Goal: Task Accomplishment & Management: Use online tool/utility

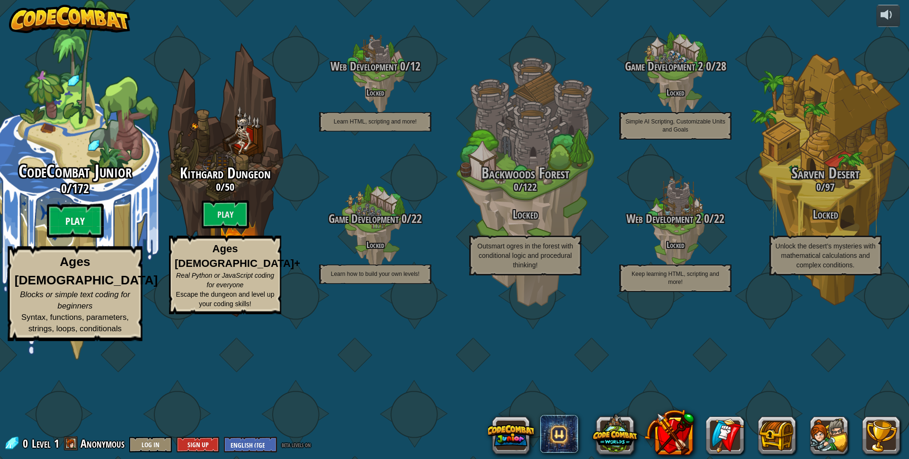
click at [72, 238] on btn "Play" at bounding box center [75, 221] width 57 height 34
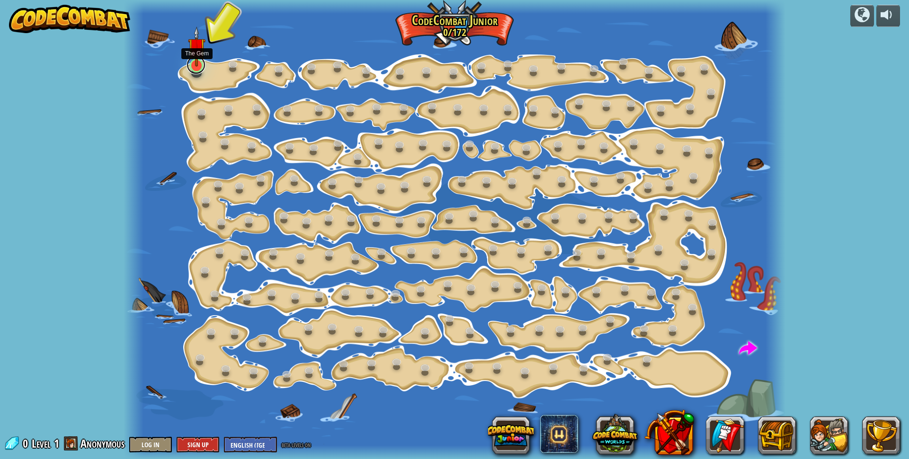
click at [200, 67] on link at bounding box center [196, 64] width 19 height 19
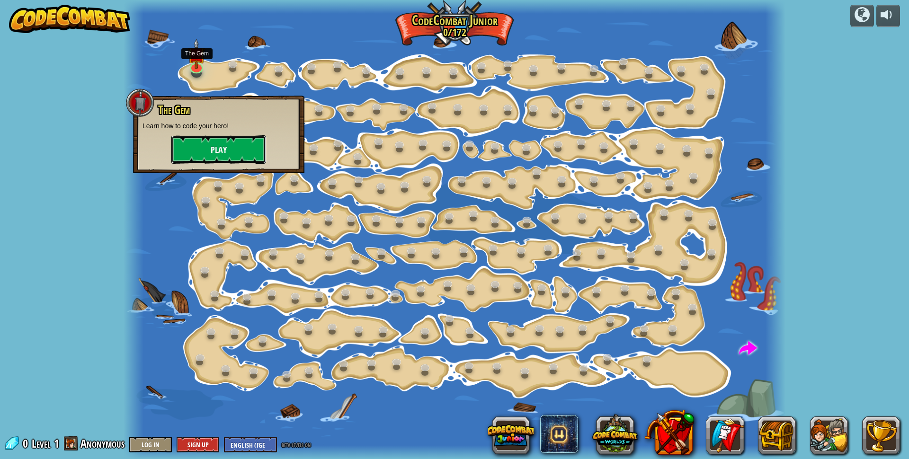
click at [235, 146] on button "Play" at bounding box center [218, 149] width 95 height 28
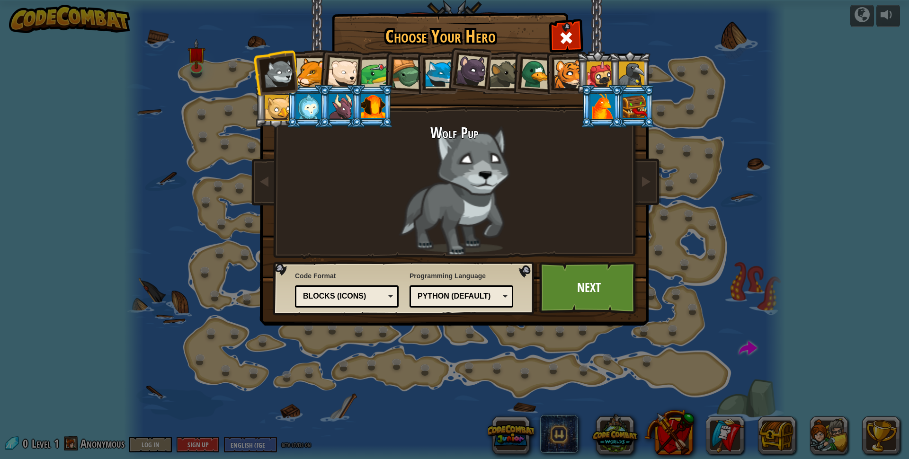
click at [377, 72] on div at bounding box center [375, 73] width 29 height 29
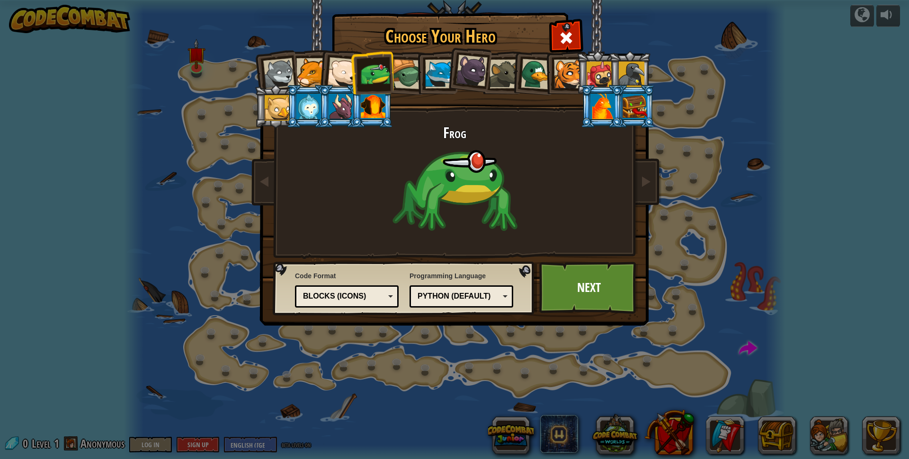
click at [343, 75] on div at bounding box center [342, 72] width 31 height 31
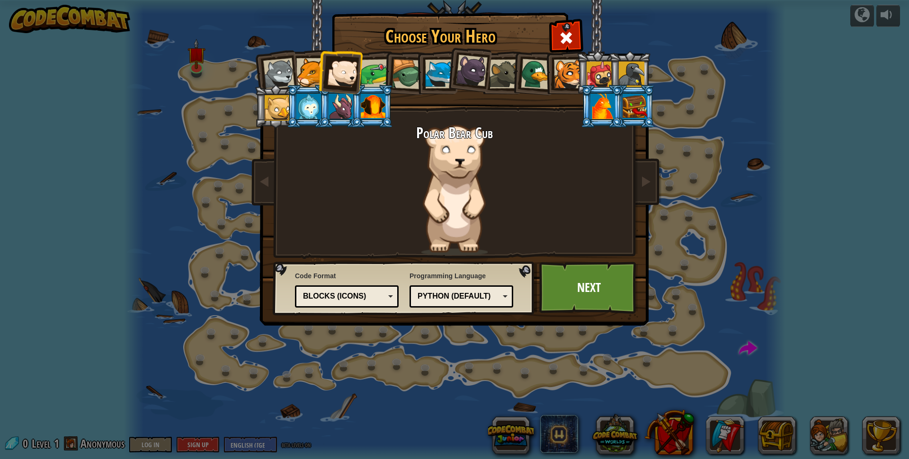
click at [573, 77] on div at bounding box center [568, 74] width 29 height 29
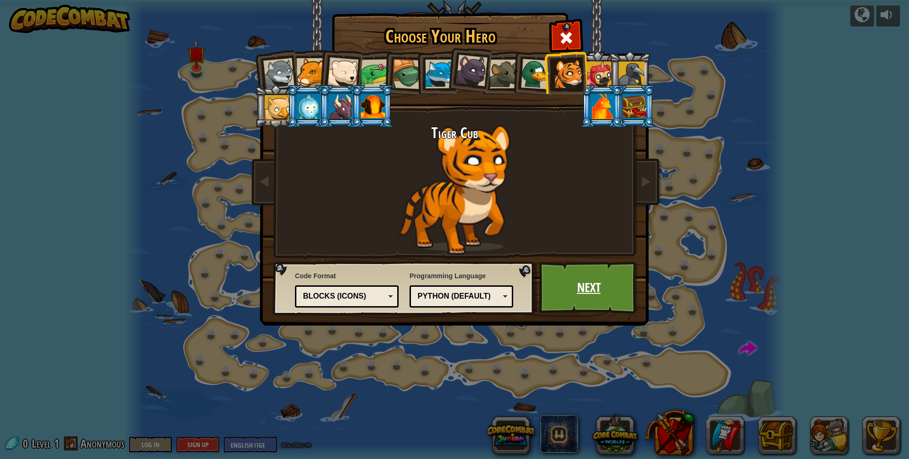
click at [593, 288] on link "Next" at bounding box center [588, 288] width 99 height 52
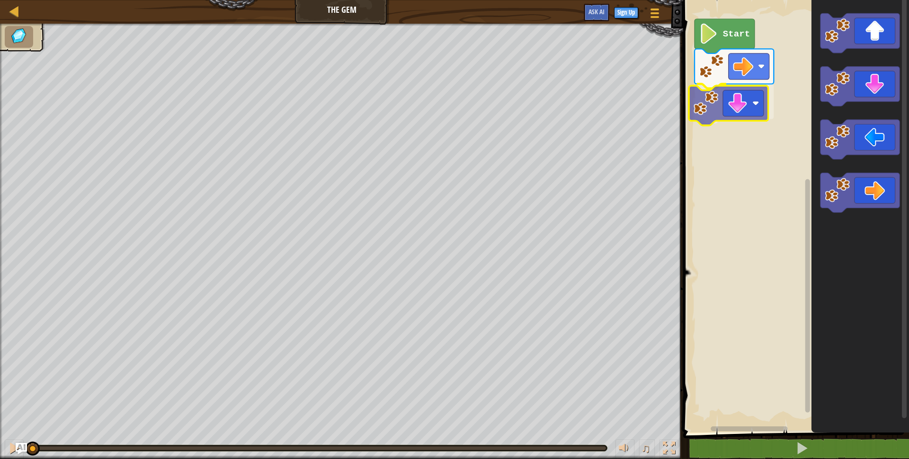
click at [725, 107] on div "Start" at bounding box center [795, 214] width 229 height 438
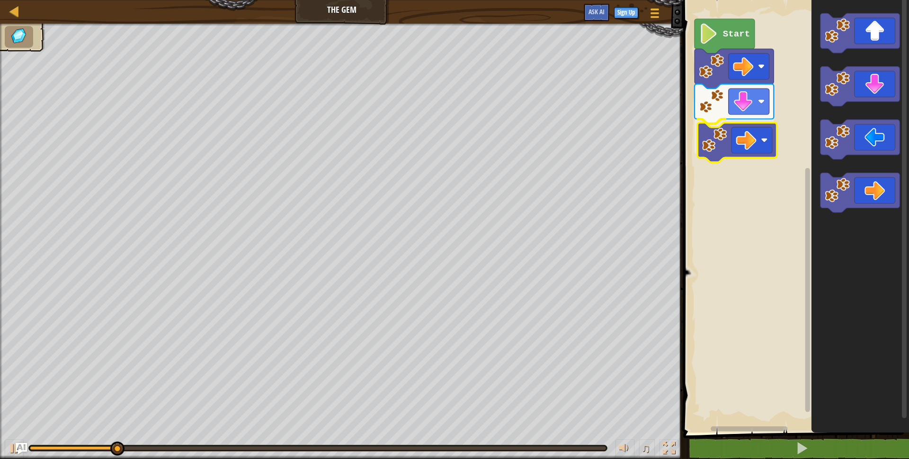
click at [732, 141] on div "Start" at bounding box center [795, 214] width 229 height 438
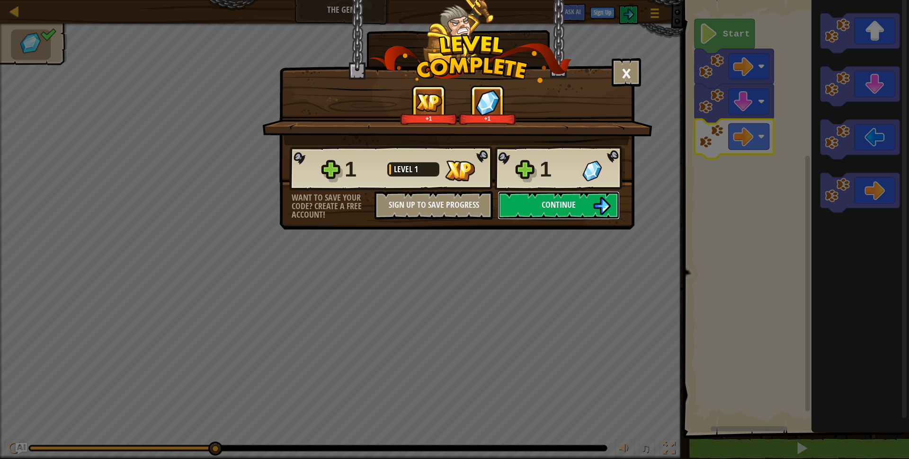
click at [592, 202] on button "Continue" at bounding box center [559, 205] width 122 height 28
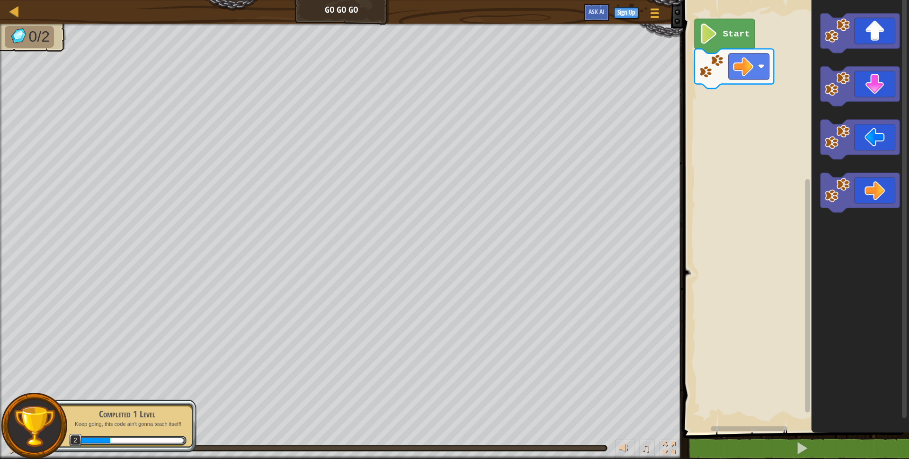
click at [814, 97] on icon "Blockly Workspace" at bounding box center [861, 214] width 98 height 438
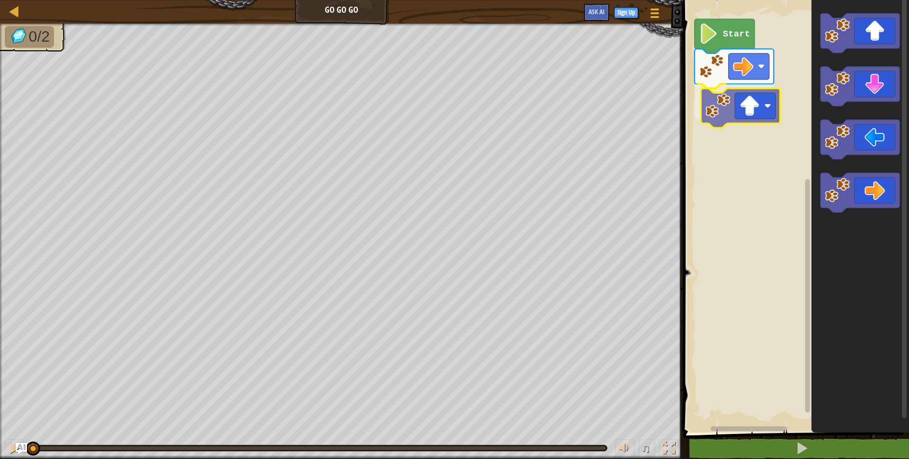
click at [753, 106] on div "Start" at bounding box center [795, 214] width 229 height 438
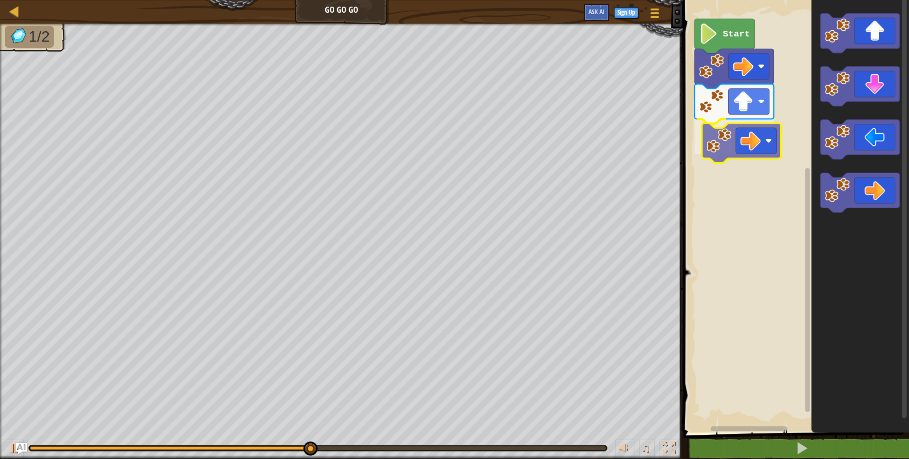
click at [751, 151] on div "Start" at bounding box center [795, 214] width 229 height 438
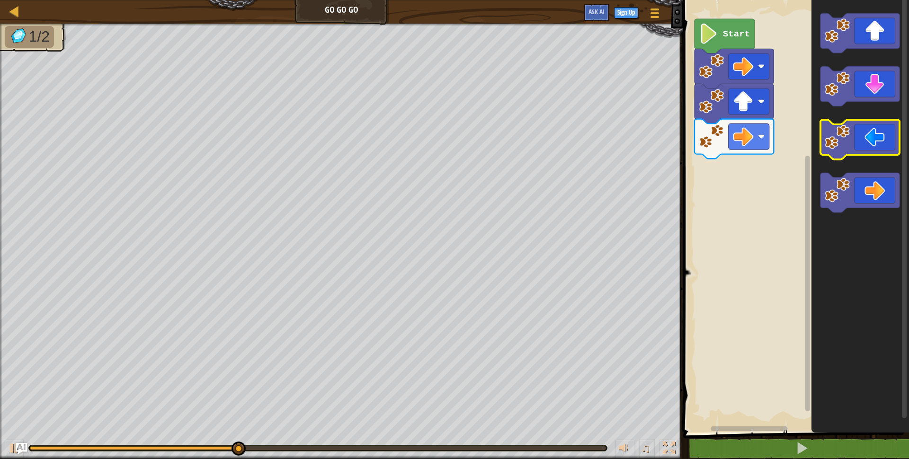
click at [867, 143] on icon "Blockly Workspace" at bounding box center [860, 140] width 79 height 40
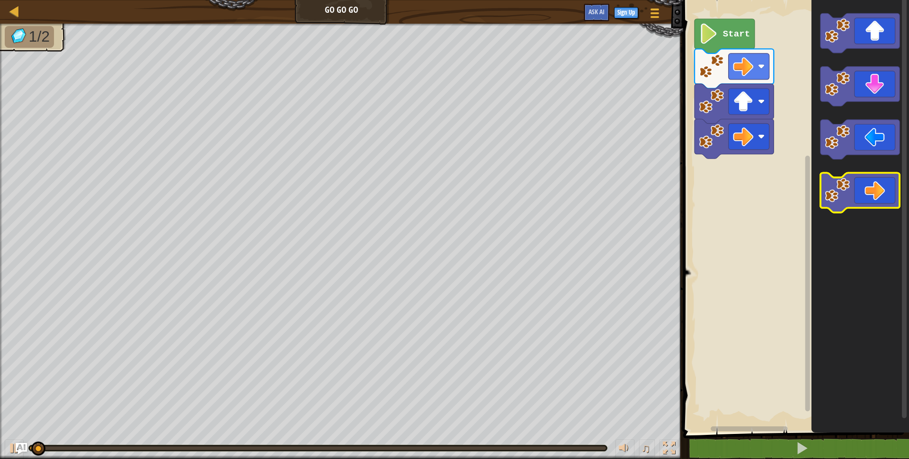
click at [838, 188] on image "Blockly Workspace" at bounding box center [838, 190] width 25 height 25
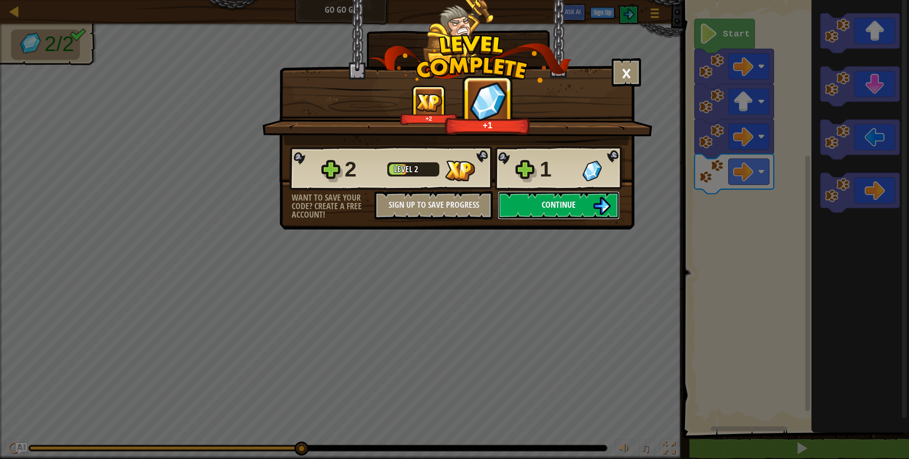
click at [596, 207] on img at bounding box center [602, 206] width 18 height 18
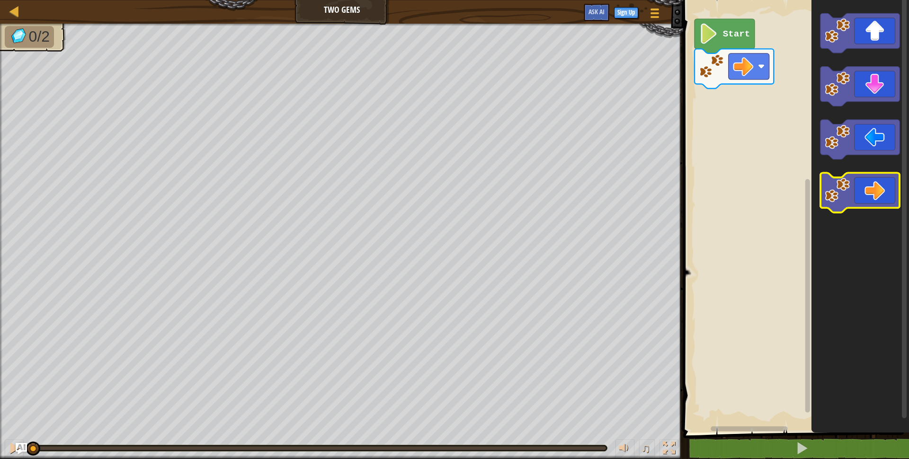
click at [881, 184] on icon "Blockly Workspace" at bounding box center [860, 193] width 79 height 40
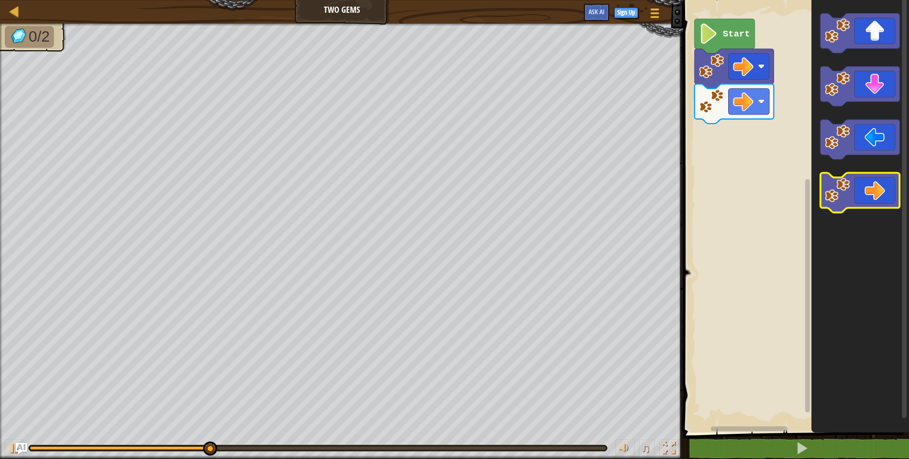
click at [881, 184] on icon "Blockly Workspace" at bounding box center [860, 193] width 79 height 40
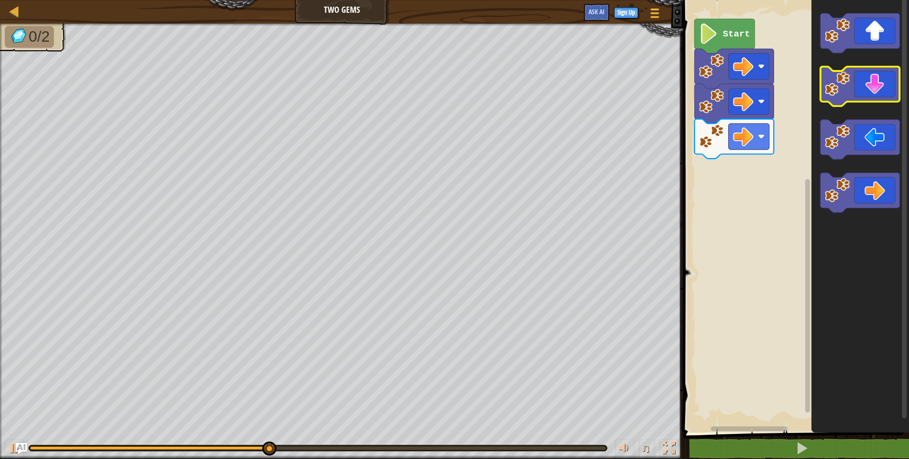
click at [886, 91] on icon "Blockly Workspace" at bounding box center [860, 87] width 79 height 40
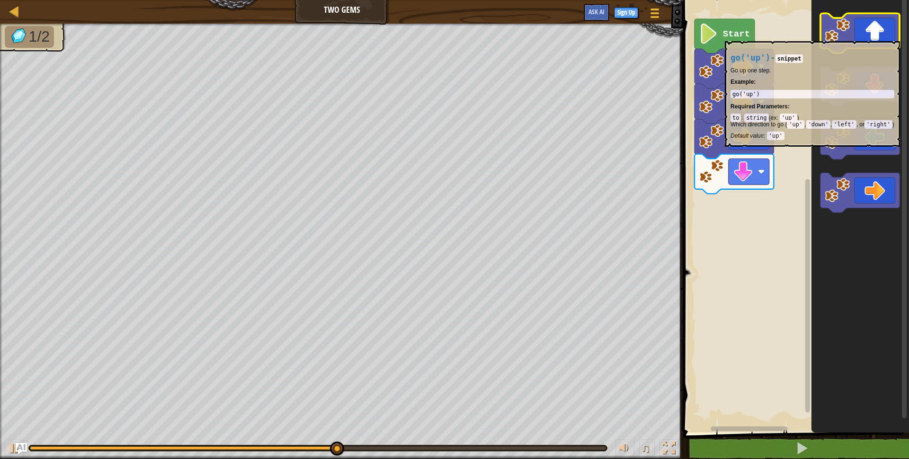
click at [874, 36] on icon "Blockly Workspace" at bounding box center [860, 33] width 79 height 40
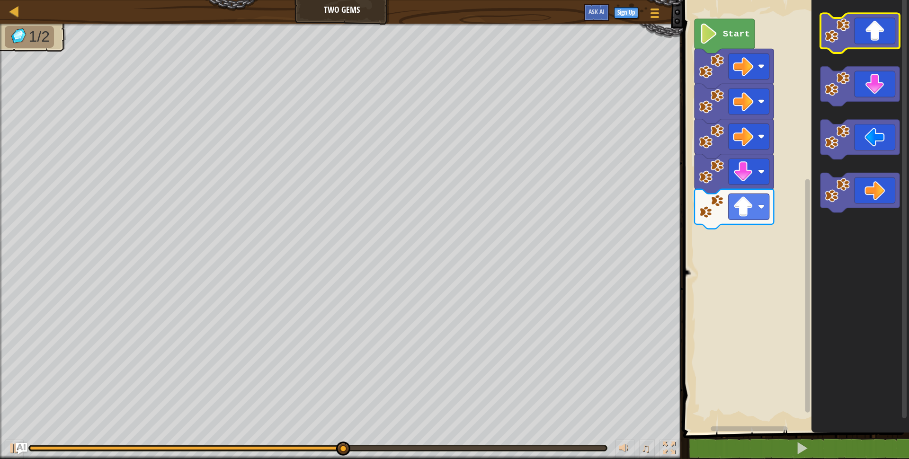
click at [874, 36] on icon "Blockly Workspace" at bounding box center [860, 33] width 79 height 40
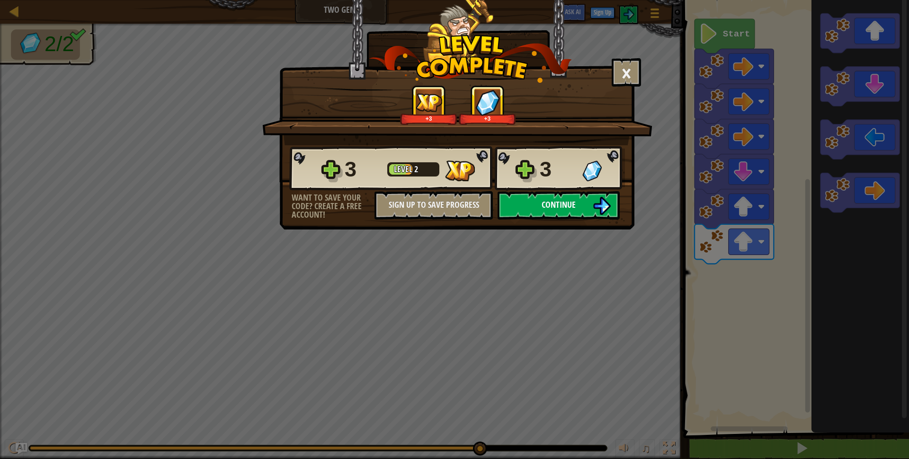
click at [563, 208] on span "Continue" at bounding box center [559, 205] width 34 height 12
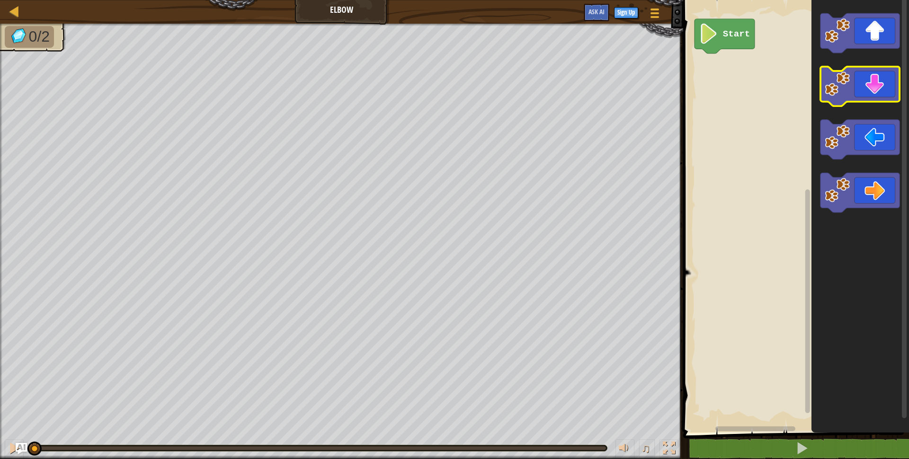
click at [836, 90] on image "Blockly Workspace" at bounding box center [838, 84] width 25 height 25
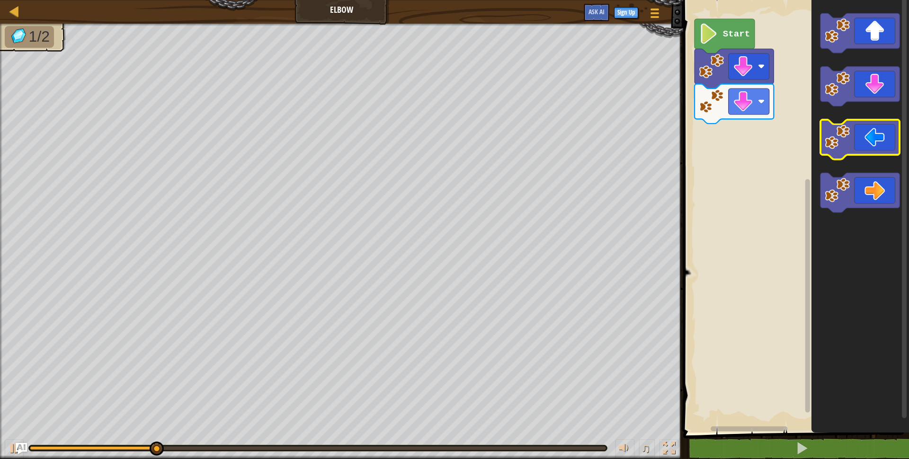
click at [861, 146] on icon "Blockly Workspace" at bounding box center [860, 140] width 79 height 40
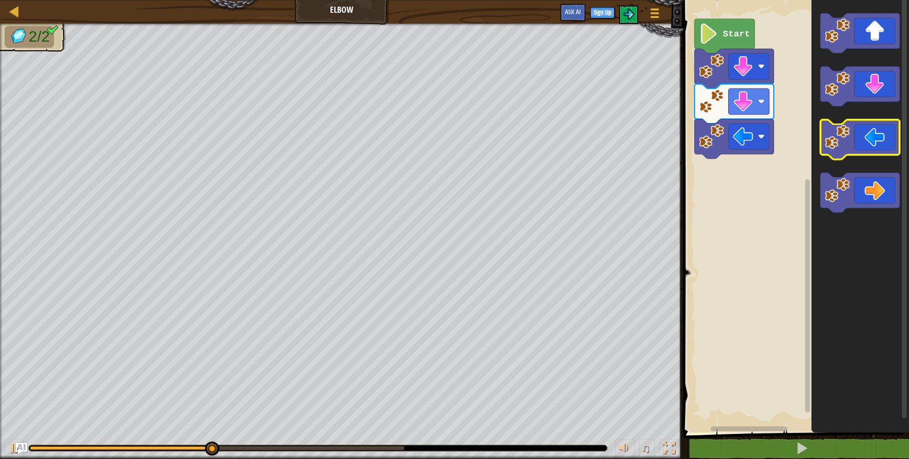
click at [860, 146] on icon "Blockly Workspace" at bounding box center [860, 140] width 79 height 40
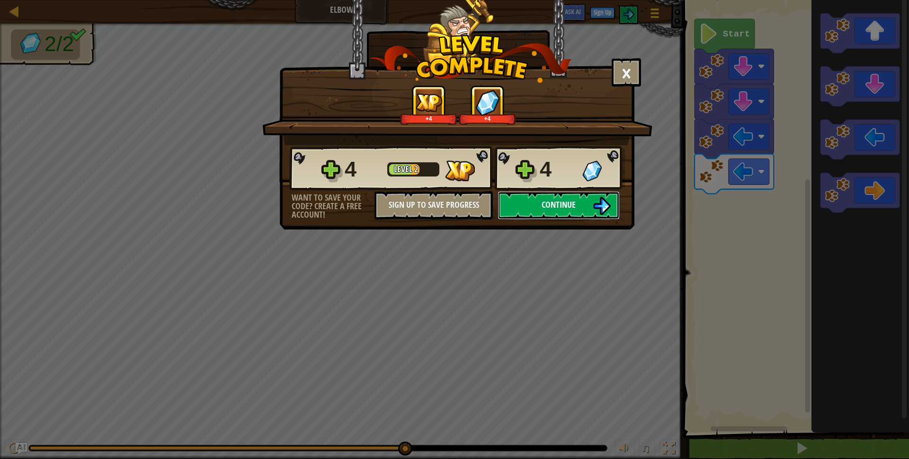
click at [550, 204] on span "Continue" at bounding box center [559, 205] width 34 height 12
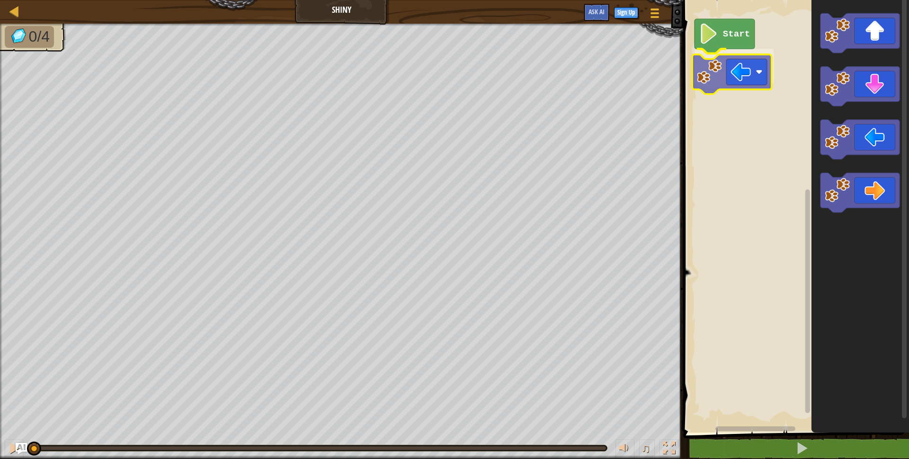
click at [728, 74] on div "Start" at bounding box center [795, 214] width 229 height 438
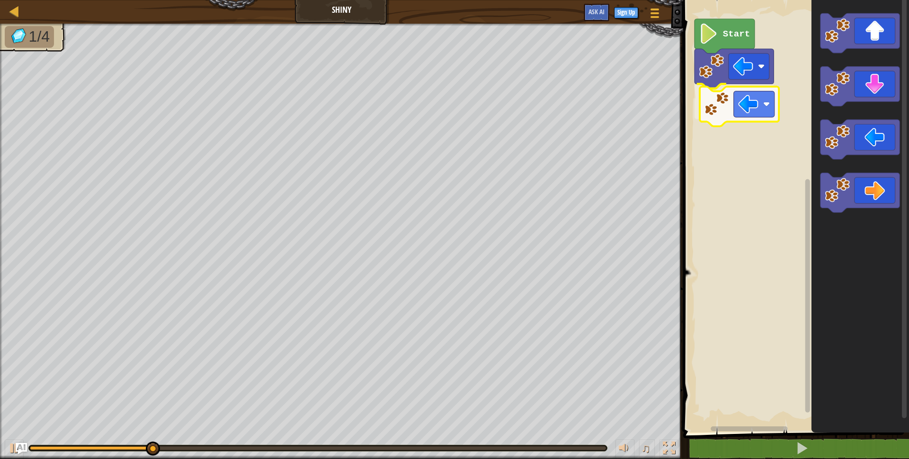
click at [732, 104] on div "Start" at bounding box center [795, 214] width 229 height 438
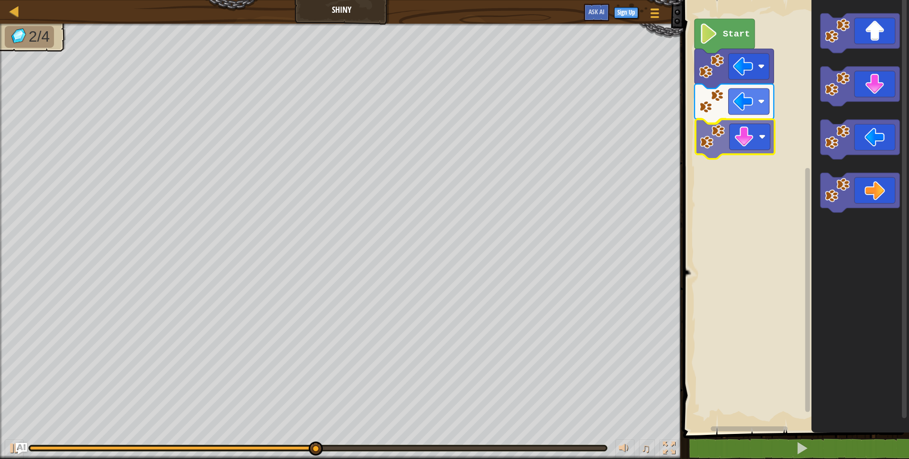
click at [749, 129] on div "Start" at bounding box center [795, 214] width 229 height 438
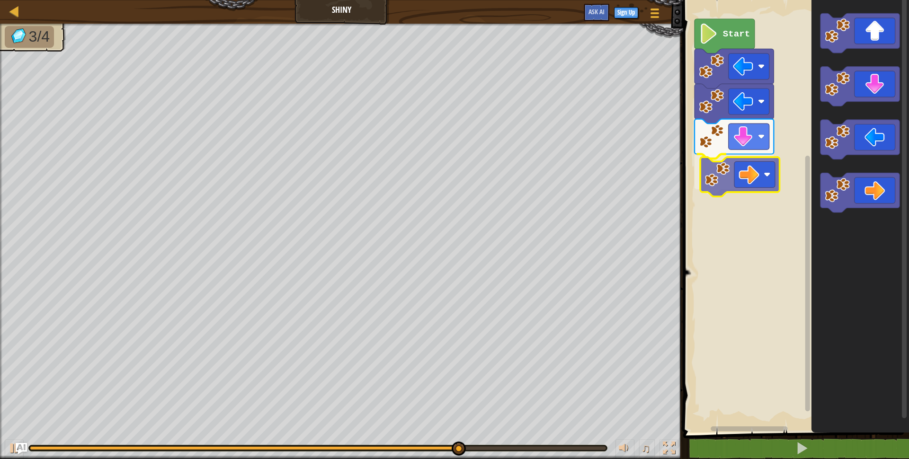
click at [737, 167] on div "Start" at bounding box center [795, 214] width 229 height 438
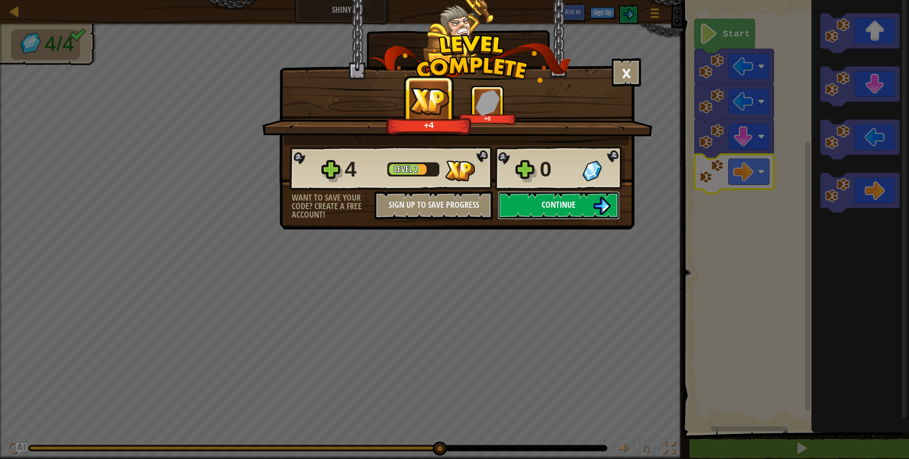
click at [592, 210] on button "Continue" at bounding box center [559, 205] width 122 height 28
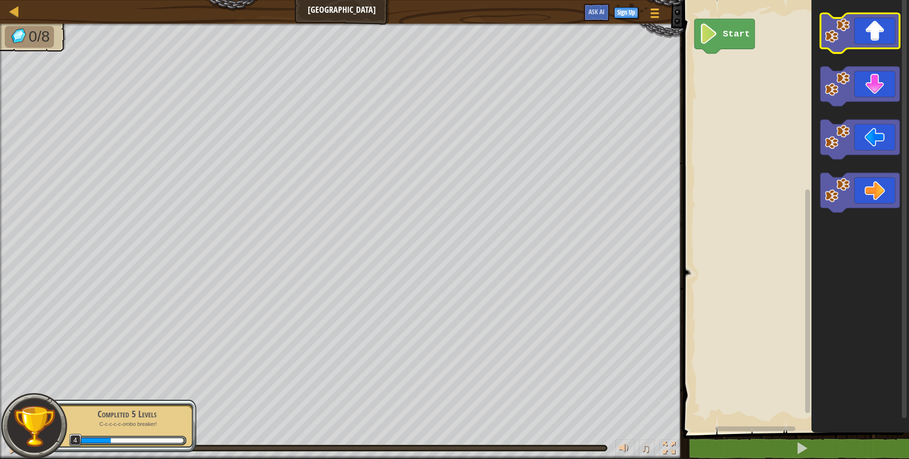
click at [863, 32] on icon "Blockly Workspace" at bounding box center [860, 33] width 79 height 40
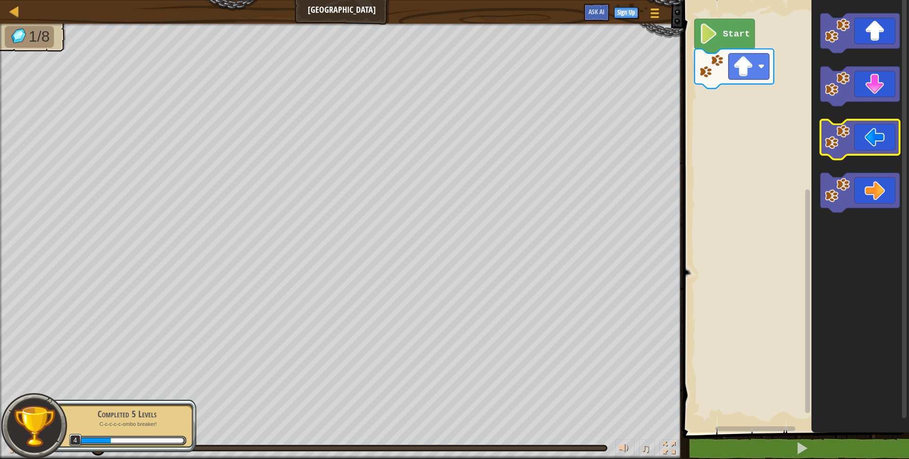
click at [868, 152] on icon "Blockly Workspace" at bounding box center [860, 140] width 79 height 40
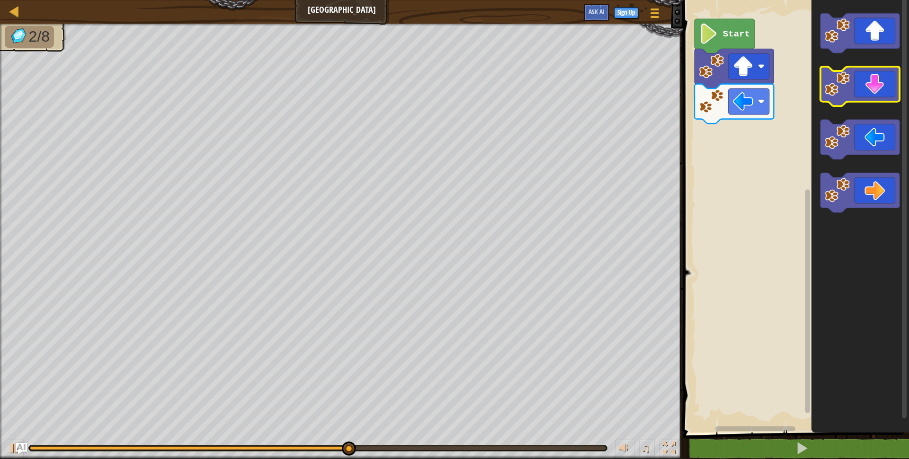
click at [860, 76] on icon "Blockly Workspace" at bounding box center [860, 87] width 79 height 40
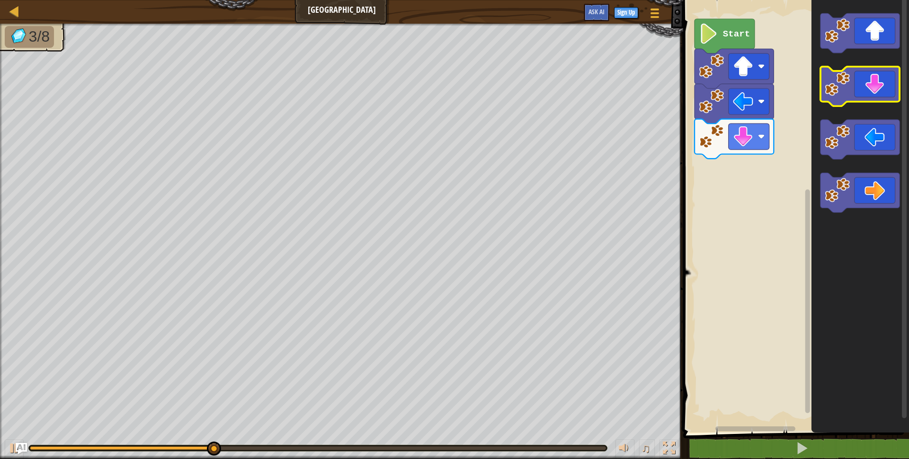
click at [860, 76] on icon "Blockly Workspace" at bounding box center [860, 87] width 79 height 40
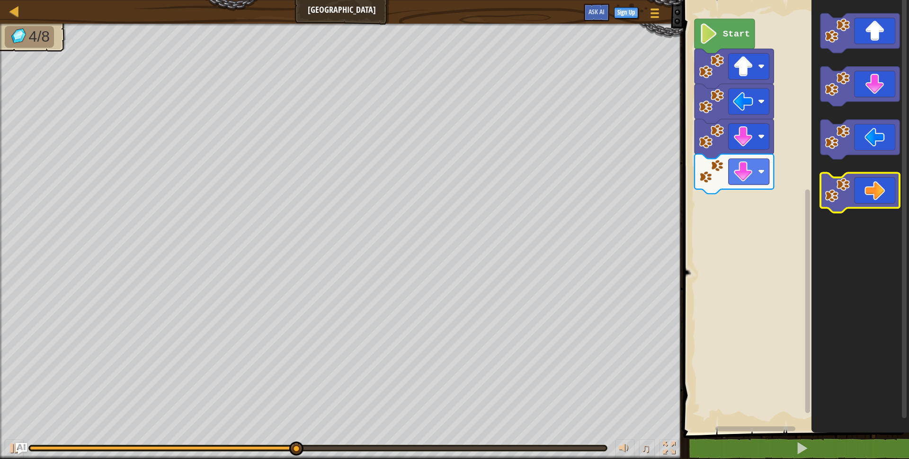
click at [860, 191] on icon "Blockly Workspace" at bounding box center [860, 193] width 79 height 40
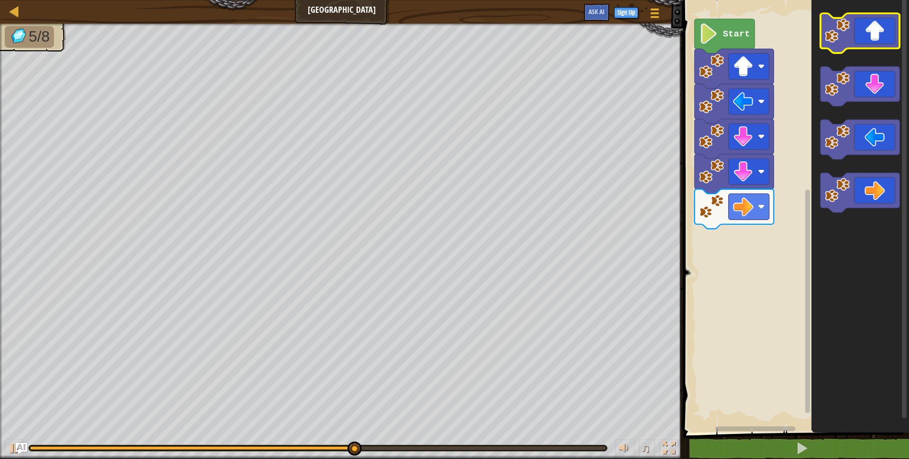
click at [874, 26] on icon "Blockly Workspace" at bounding box center [860, 33] width 79 height 40
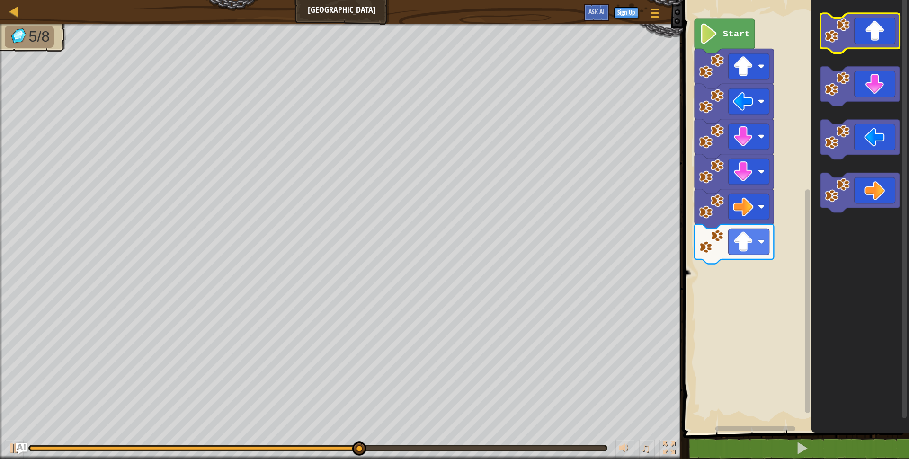
click at [868, 37] on icon "Blockly Workspace" at bounding box center [860, 33] width 79 height 40
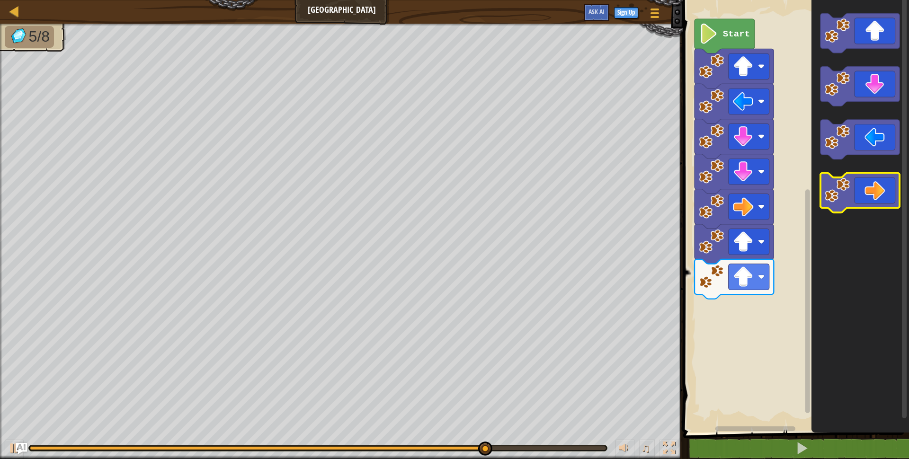
click at [871, 196] on icon "Blockly Workspace" at bounding box center [860, 193] width 79 height 40
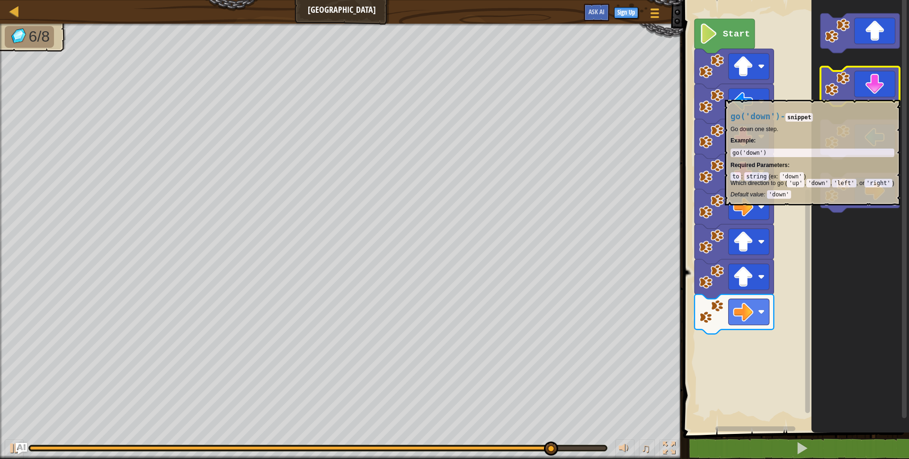
click at [880, 95] on icon "Blockly Workspace" at bounding box center [860, 87] width 79 height 40
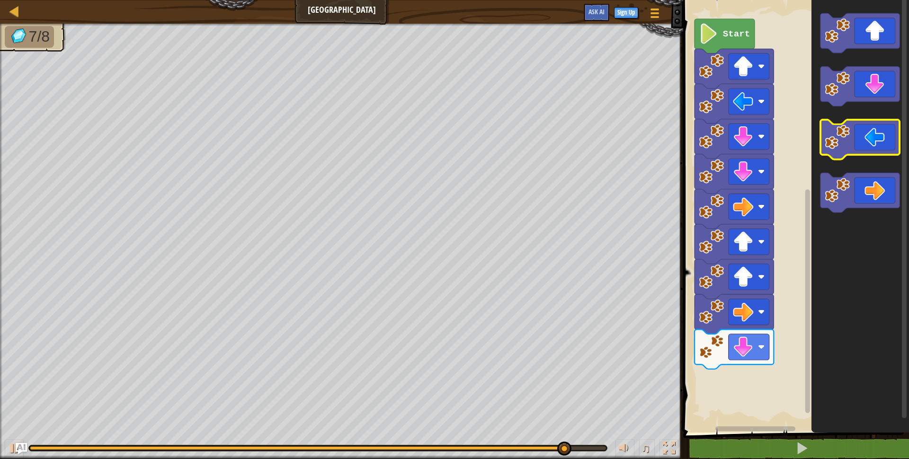
click at [867, 148] on icon "Blockly Workspace" at bounding box center [860, 140] width 79 height 40
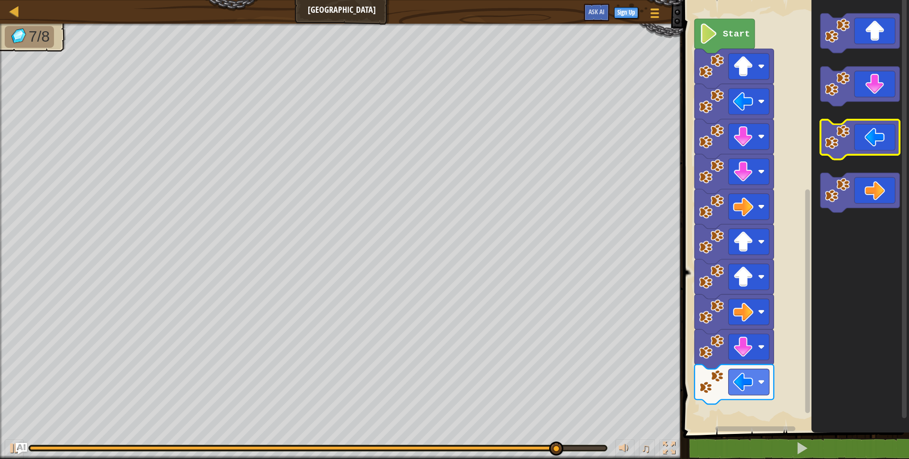
click at [867, 148] on icon "Blockly Workspace" at bounding box center [860, 140] width 79 height 40
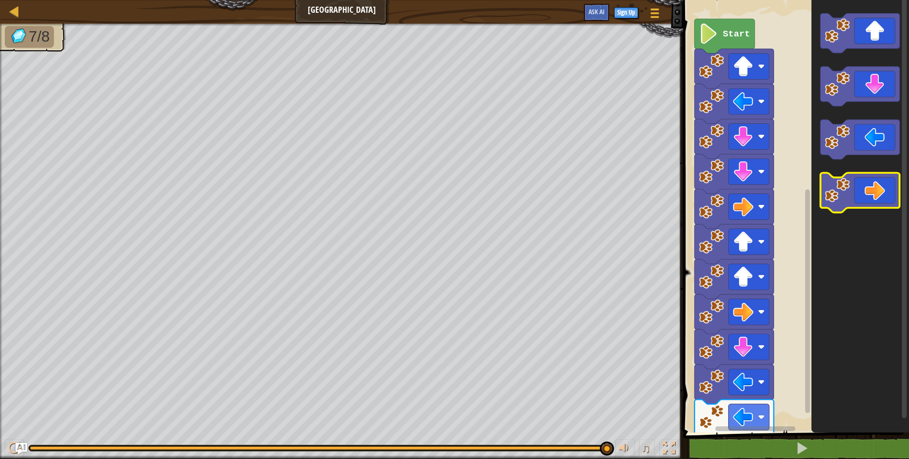
click at [882, 200] on icon "Blockly Workspace" at bounding box center [860, 193] width 79 height 40
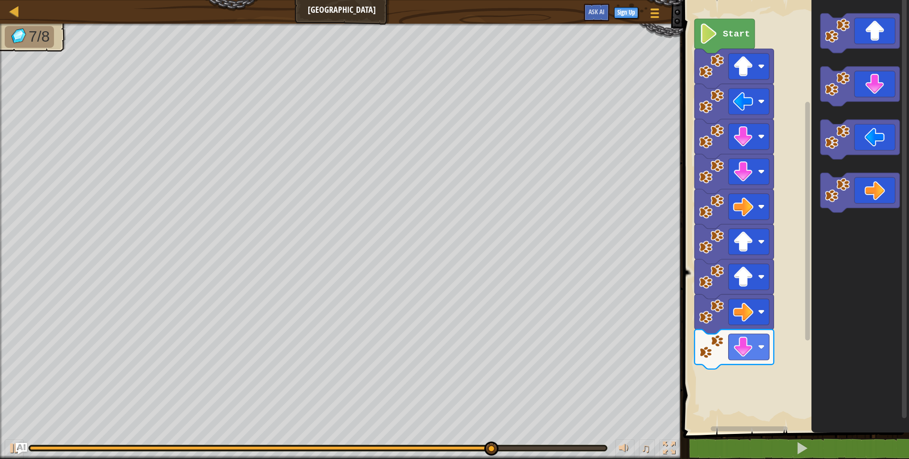
click at [810, 305] on div "Start" at bounding box center [795, 214] width 229 height 438
click at [846, 126] on g "Blockly Workspace" at bounding box center [860, 112] width 79 height 199
click at [834, 82] on image "Blockly Workspace" at bounding box center [838, 84] width 25 height 25
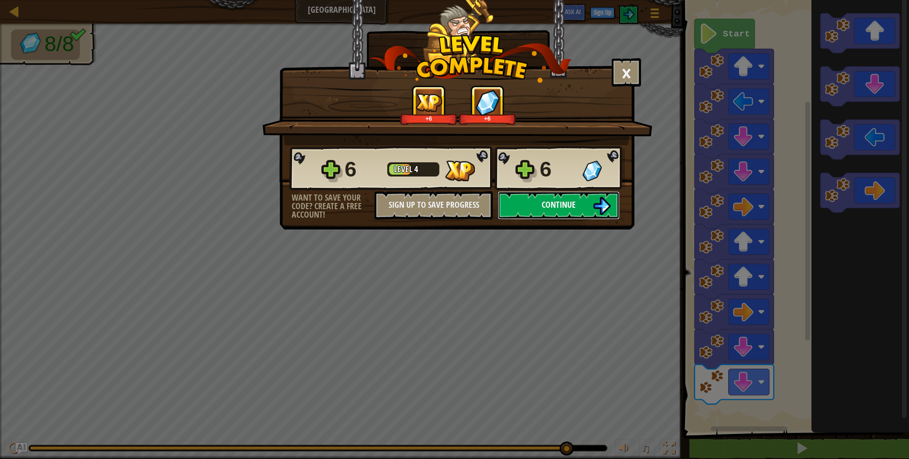
click at [532, 200] on button "Continue" at bounding box center [559, 205] width 122 height 28
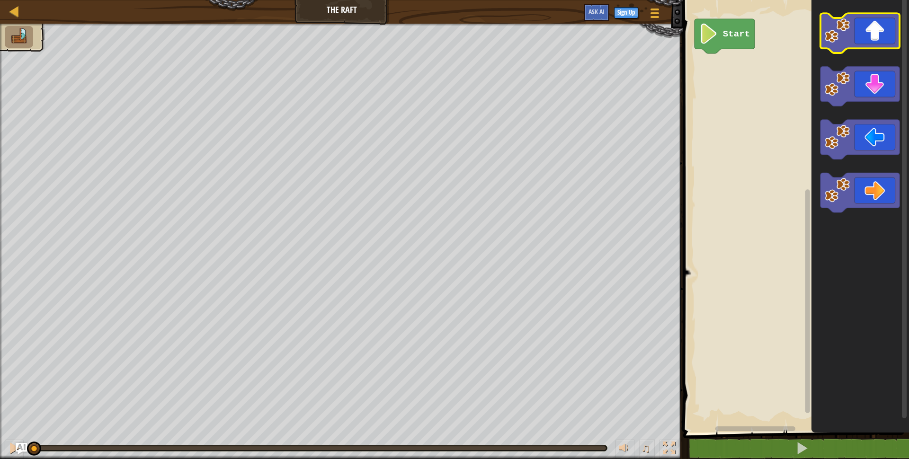
click at [865, 35] on icon "Blockly Workspace" at bounding box center [860, 33] width 79 height 40
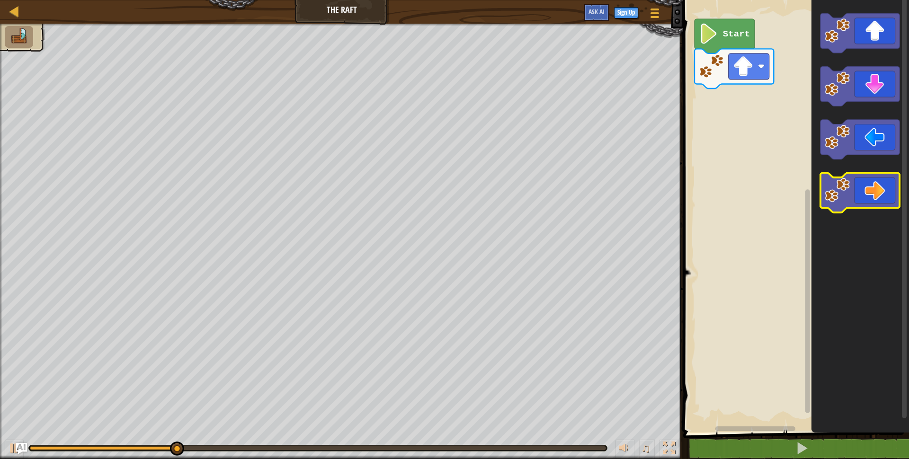
click at [882, 188] on icon "Blockly Workspace" at bounding box center [860, 193] width 79 height 40
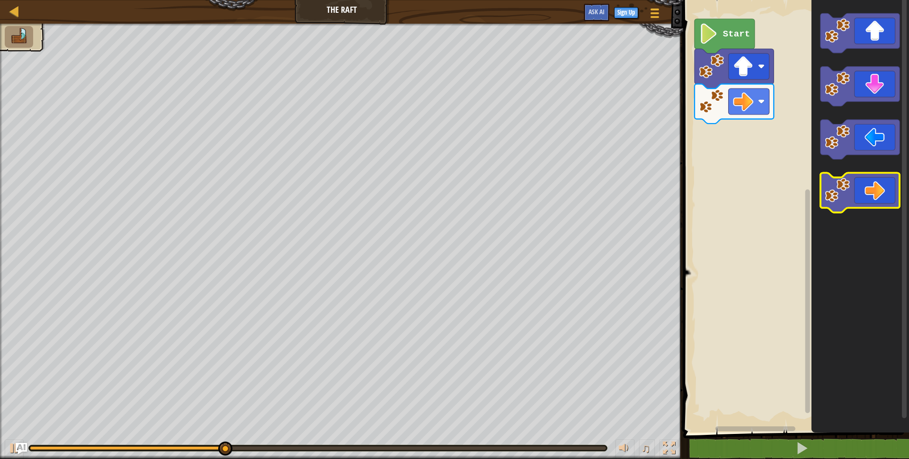
click at [882, 188] on icon "Blockly Workspace" at bounding box center [860, 193] width 79 height 40
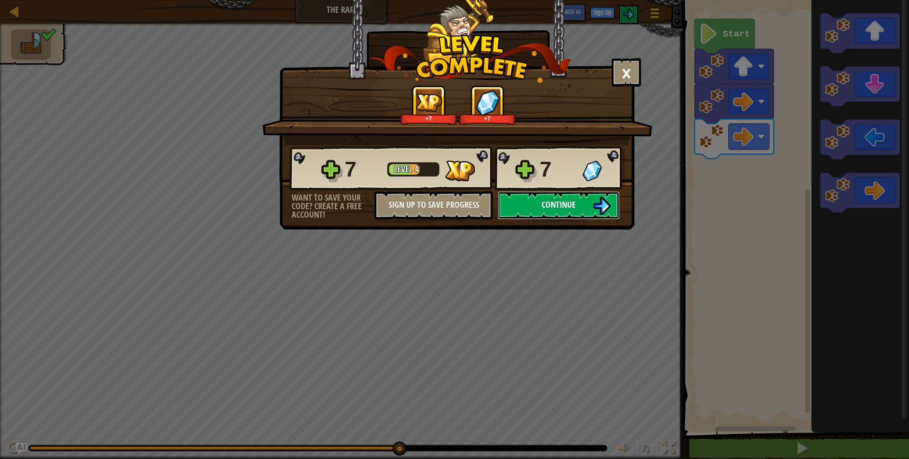
click at [596, 207] on img at bounding box center [602, 206] width 18 height 18
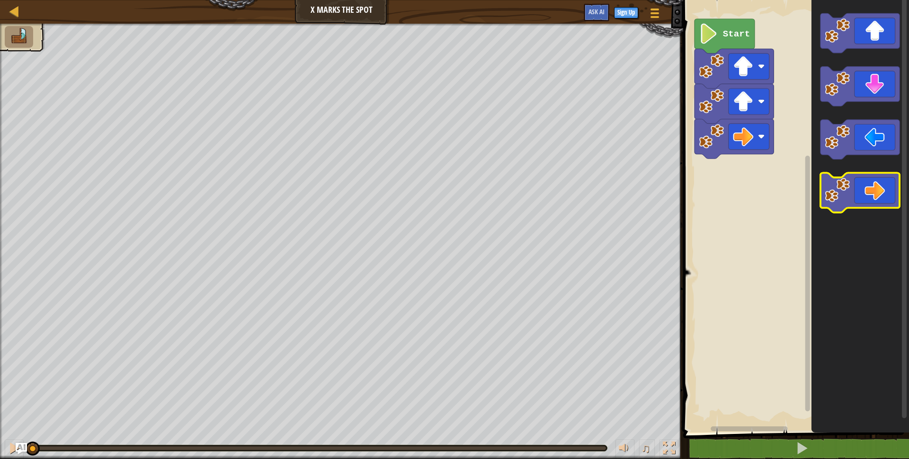
click at [864, 189] on icon "Blockly Workspace" at bounding box center [860, 193] width 79 height 40
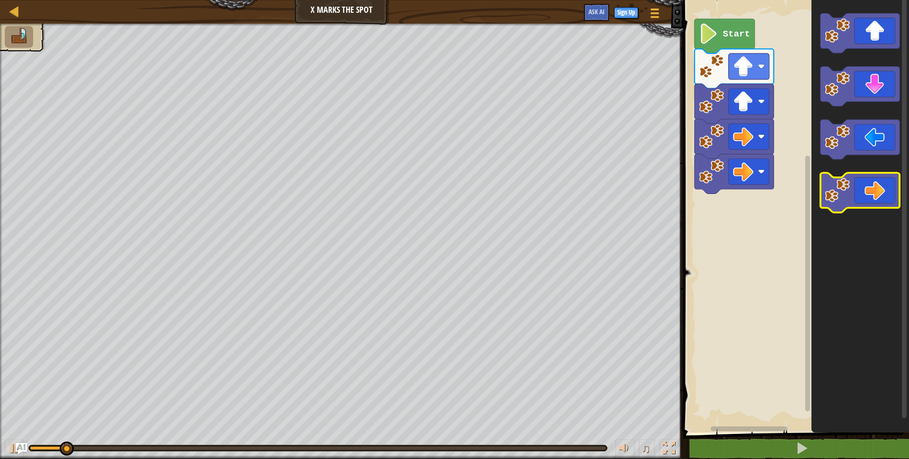
click at [865, 189] on icon "Blockly Workspace" at bounding box center [860, 193] width 79 height 40
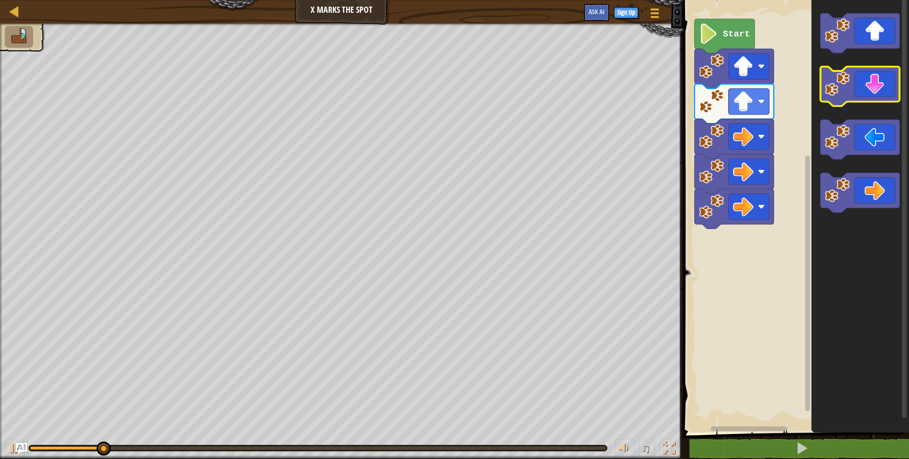
click at [889, 88] on icon "Blockly Workspace" at bounding box center [860, 87] width 79 height 40
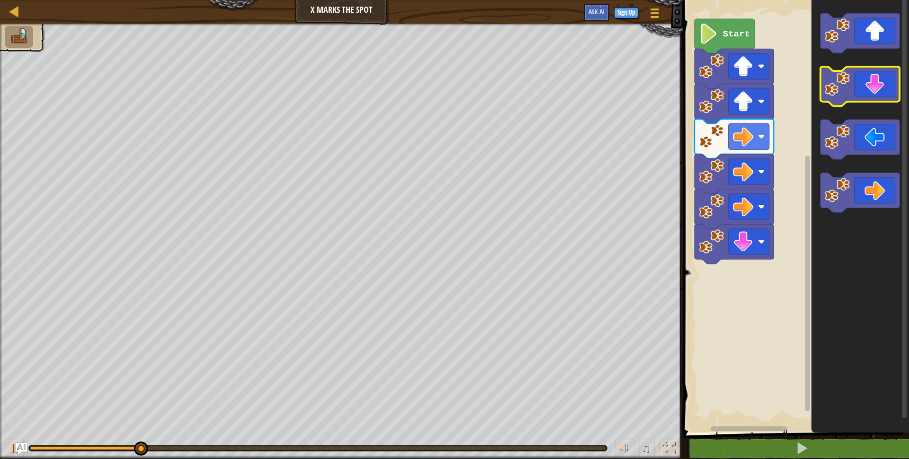
click at [889, 88] on icon "Blockly Workspace" at bounding box center [860, 87] width 79 height 40
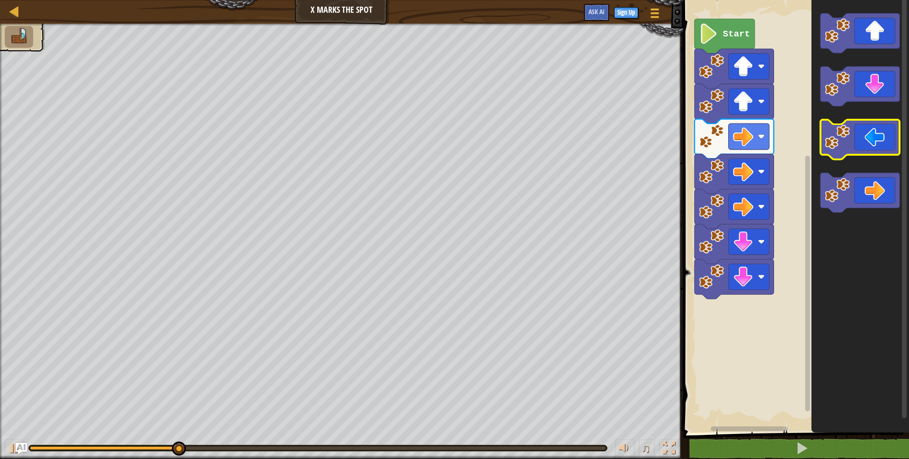
click at [880, 137] on icon "Blockly Workspace" at bounding box center [860, 140] width 79 height 40
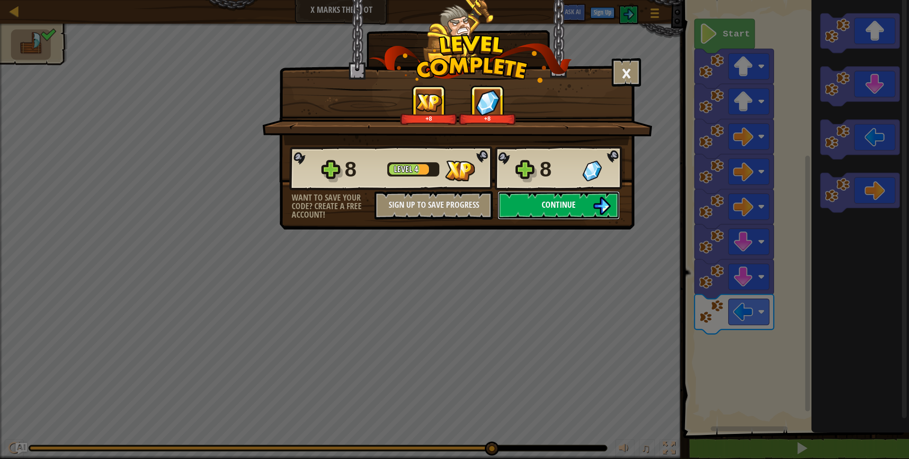
click at [565, 207] on span "Continue" at bounding box center [559, 205] width 34 height 12
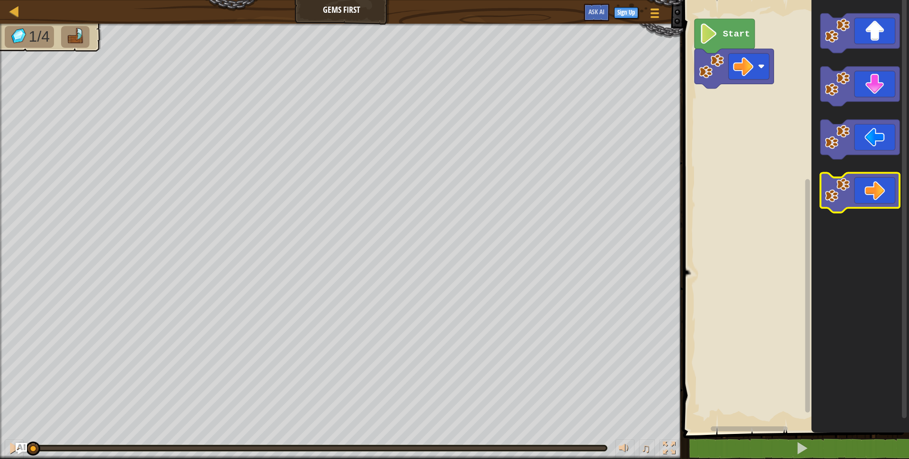
click at [862, 194] on icon "Blockly Workspace" at bounding box center [860, 193] width 79 height 40
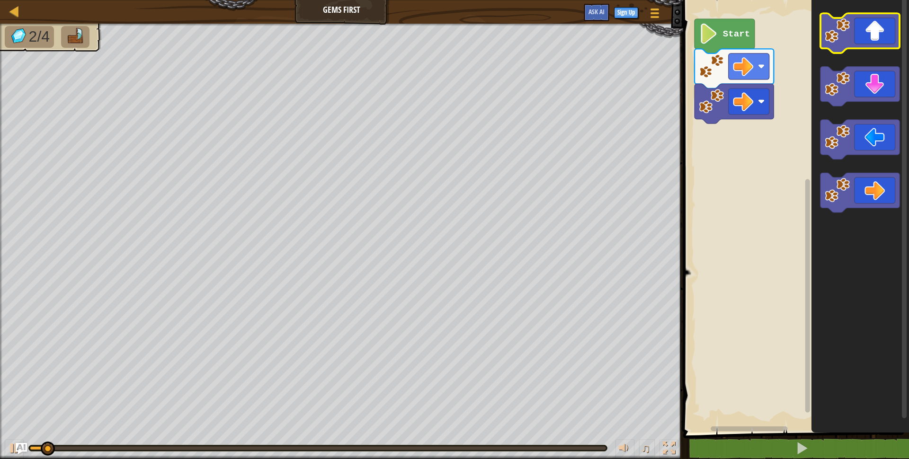
click at [886, 33] on icon "Blockly Workspace" at bounding box center [860, 33] width 79 height 40
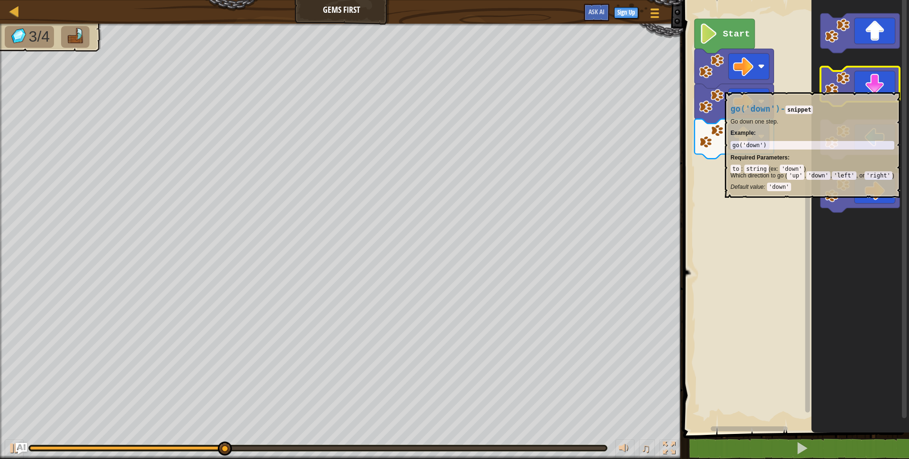
click at [879, 87] on icon "Blockly Workspace" at bounding box center [860, 87] width 79 height 40
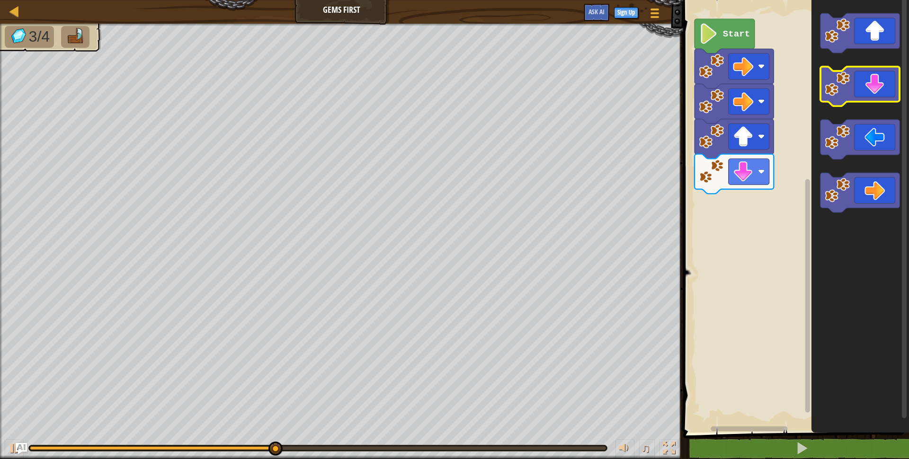
click at [879, 87] on icon "Blockly Workspace" at bounding box center [860, 87] width 79 height 40
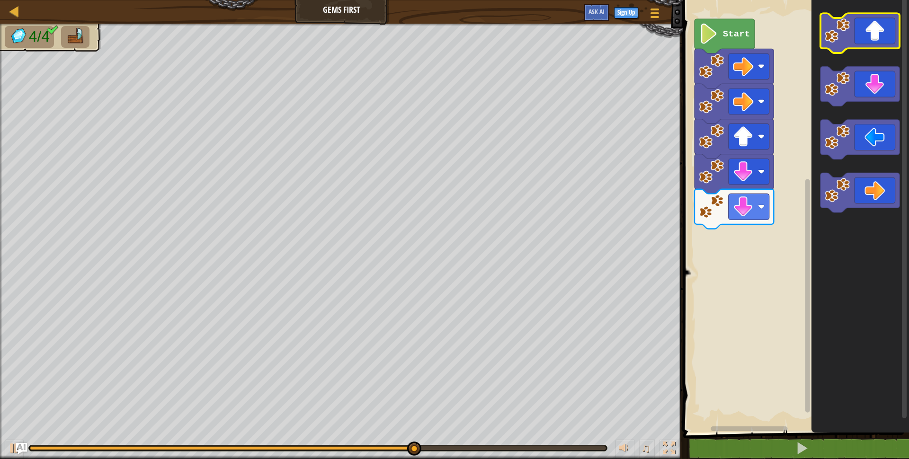
click at [880, 29] on icon "Blockly Workspace" at bounding box center [860, 33] width 79 height 40
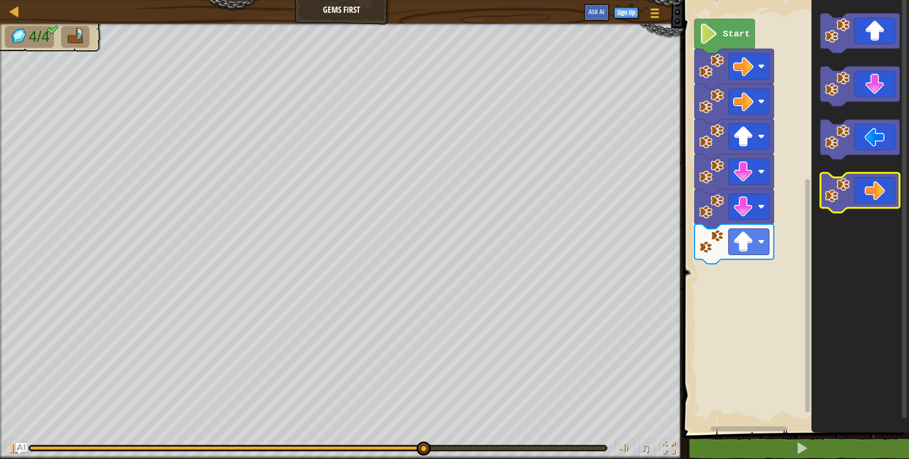
click at [881, 198] on icon "Blockly Workspace" at bounding box center [860, 193] width 79 height 40
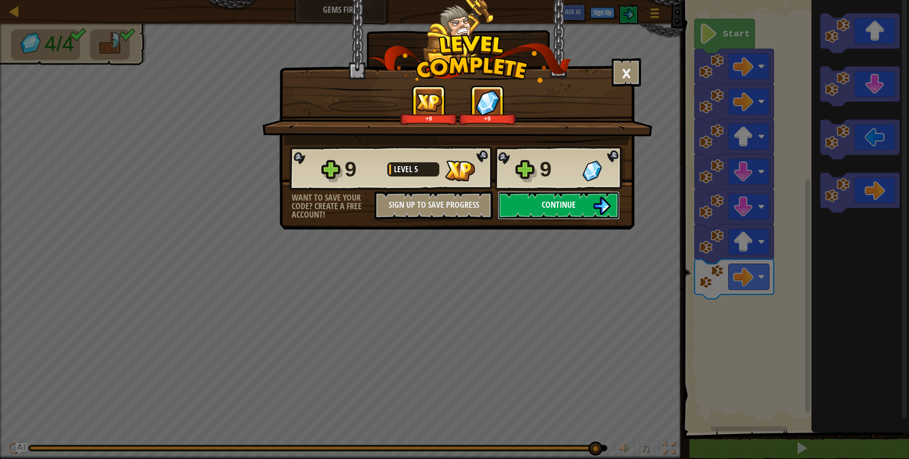
click at [548, 207] on span "Continue" at bounding box center [559, 205] width 34 height 12
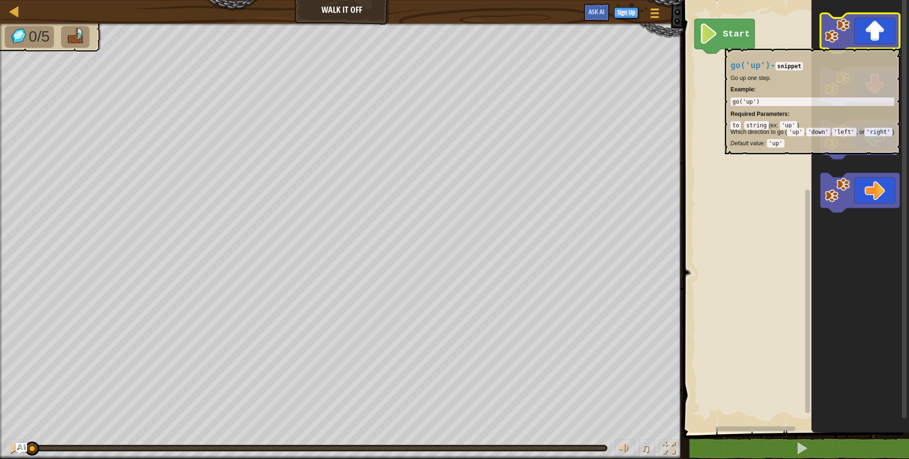
click at [864, 44] on icon "Blockly Workspace" at bounding box center [860, 33] width 79 height 40
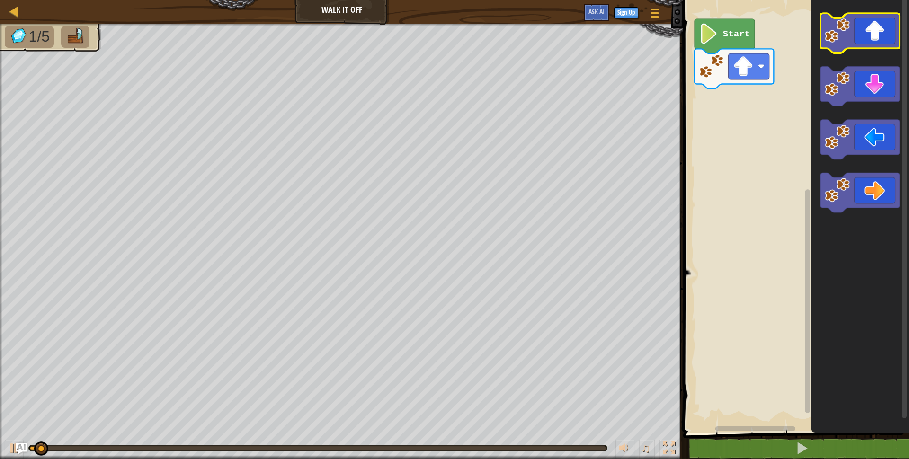
click at [864, 44] on icon "Blockly Workspace" at bounding box center [860, 33] width 79 height 40
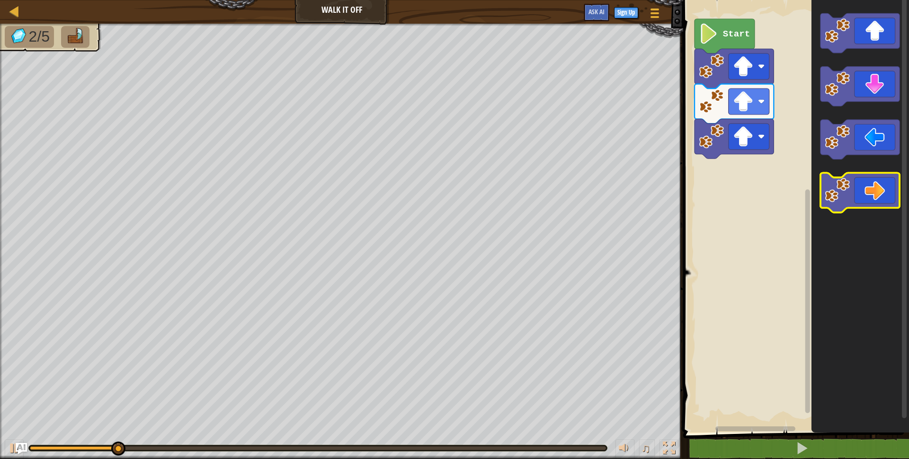
click at [876, 208] on icon "Blockly Workspace" at bounding box center [860, 193] width 79 height 40
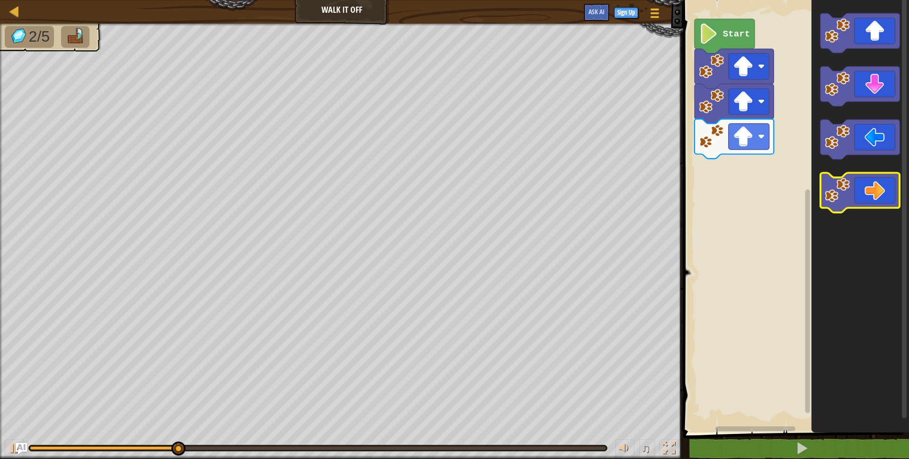
click at [876, 204] on icon "Blockly Workspace" at bounding box center [860, 193] width 79 height 40
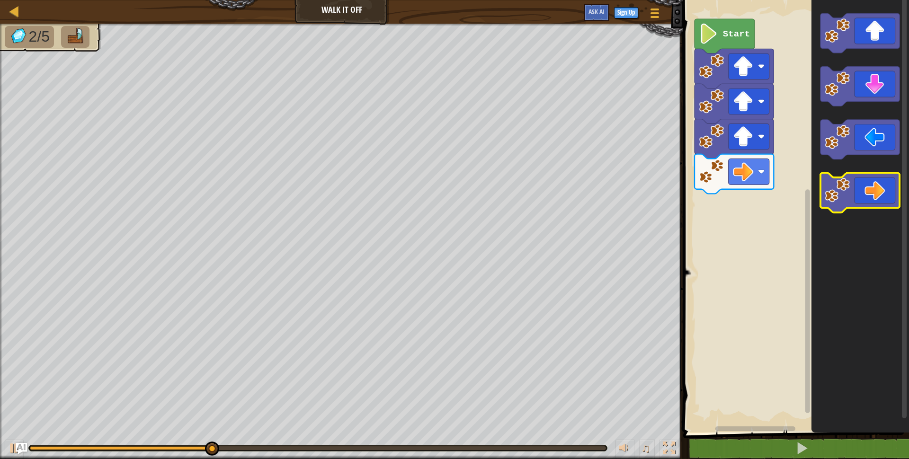
click at [867, 191] on icon "Blockly Workspace" at bounding box center [860, 193] width 79 height 40
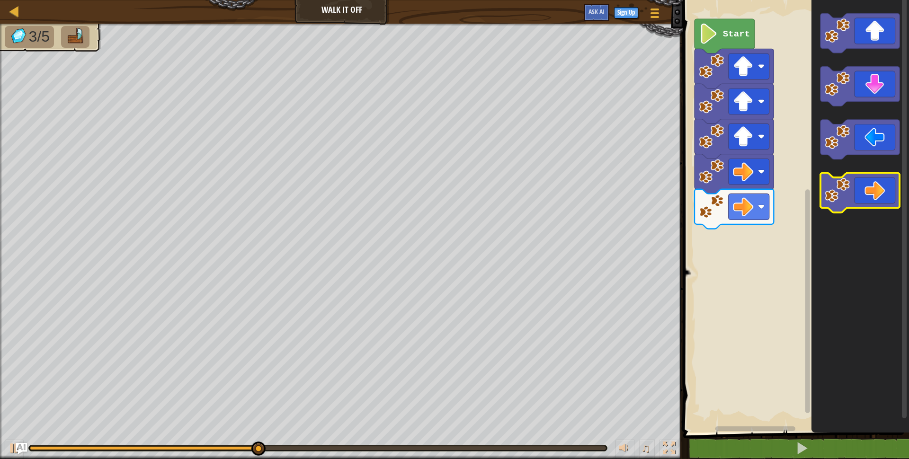
click at [867, 191] on icon "Blockly Workspace" at bounding box center [860, 193] width 79 height 40
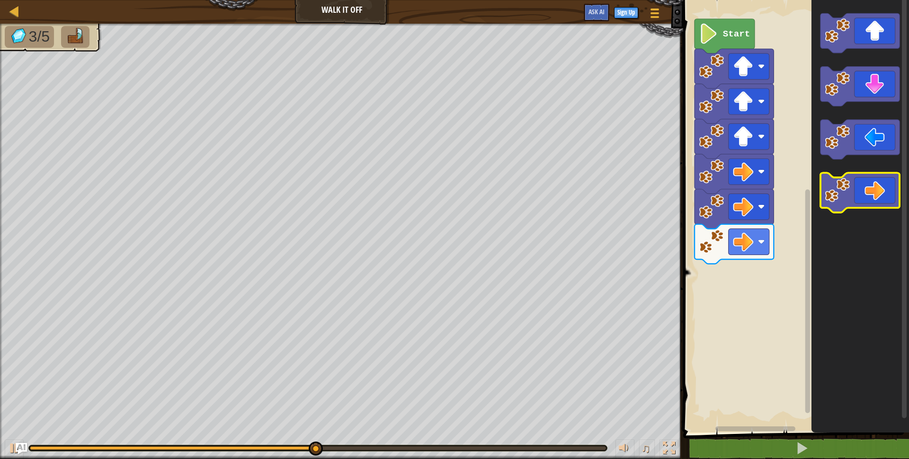
click at [867, 191] on icon "Blockly Workspace" at bounding box center [860, 193] width 79 height 40
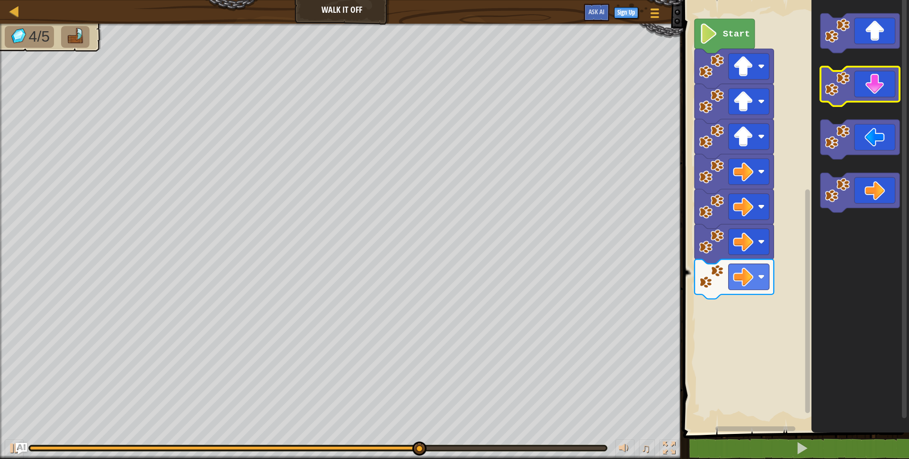
click at [874, 92] on icon "Blockly Workspace" at bounding box center [860, 87] width 79 height 40
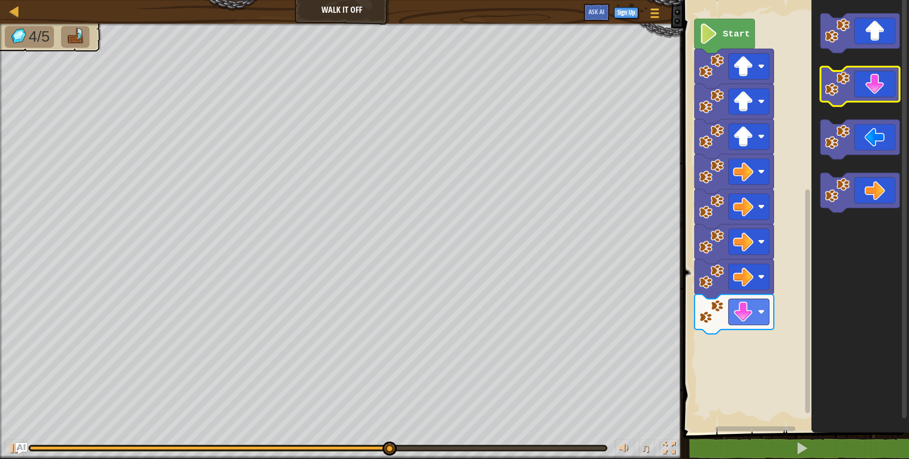
click at [874, 92] on icon "Blockly Workspace" at bounding box center [860, 87] width 79 height 40
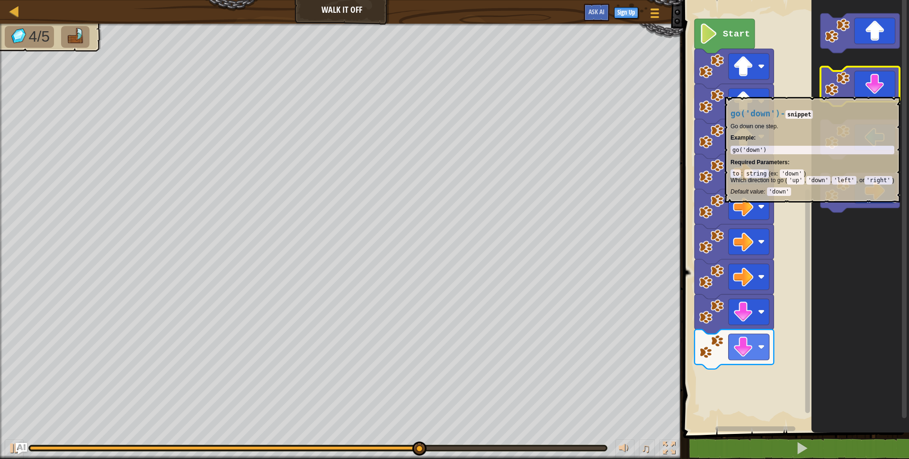
click at [875, 92] on icon "Blockly Workspace" at bounding box center [860, 87] width 79 height 40
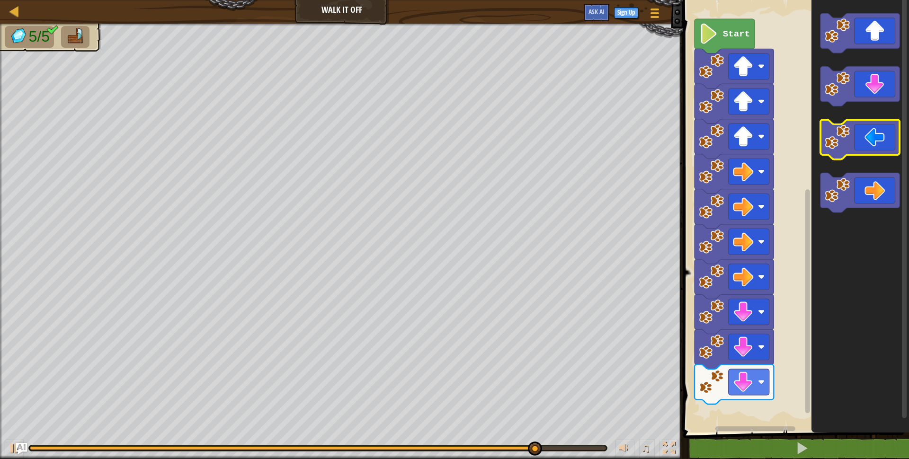
click at [863, 149] on icon "Blockly Workspace" at bounding box center [860, 140] width 79 height 40
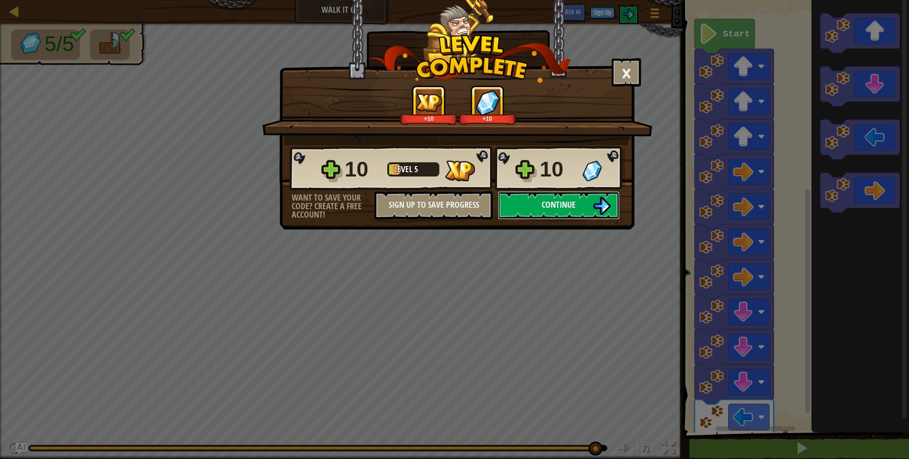
click at [556, 209] on span "Continue" at bounding box center [559, 205] width 34 height 12
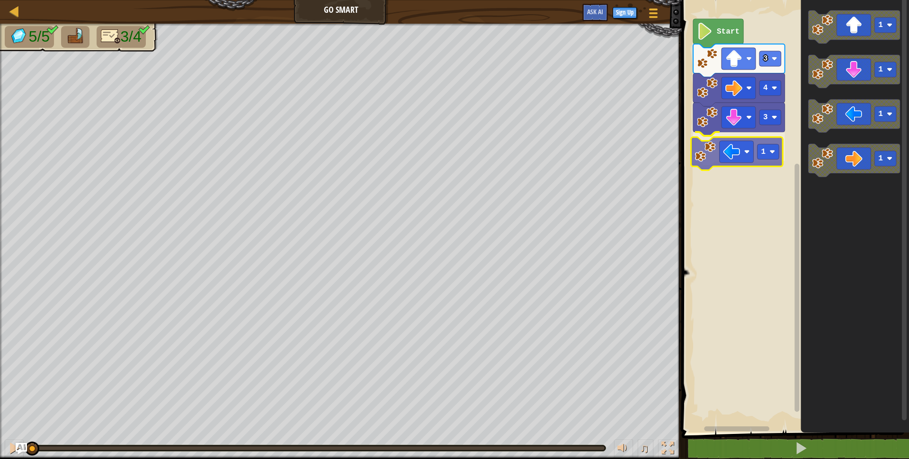
click at [742, 149] on div "3 1 4 3 Start 1 1 1 1 1" at bounding box center [794, 214] width 230 height 438
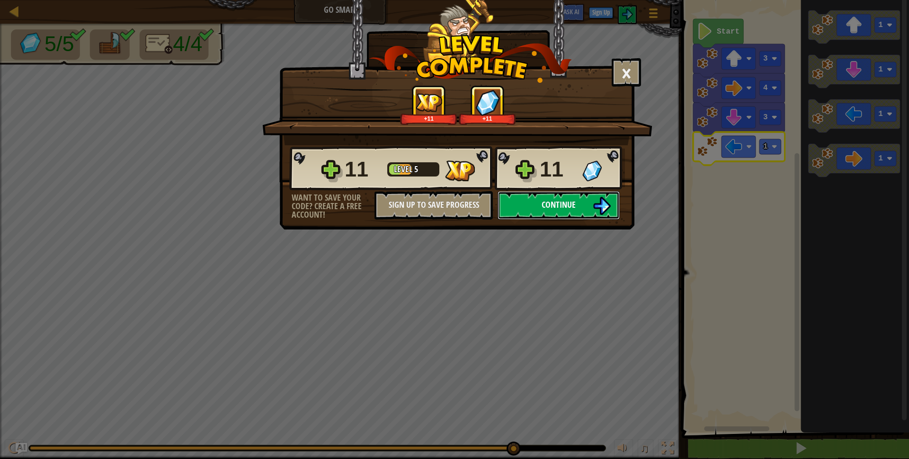
click at [580, 200] on button "Continue" at bounding box center [559, 205] width 122 height 28
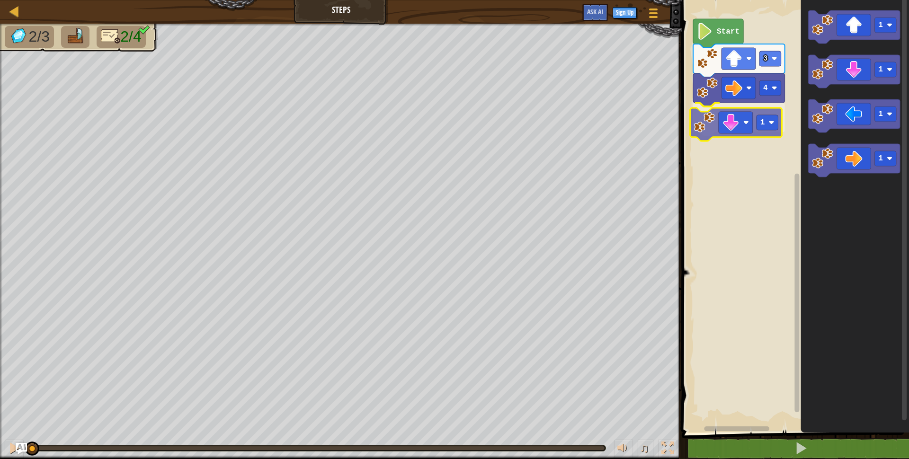
click at [745, 129] on div "4 1 3 Start 1 1 1 1 1" at bounding box center [794, 214] width 230 height 438
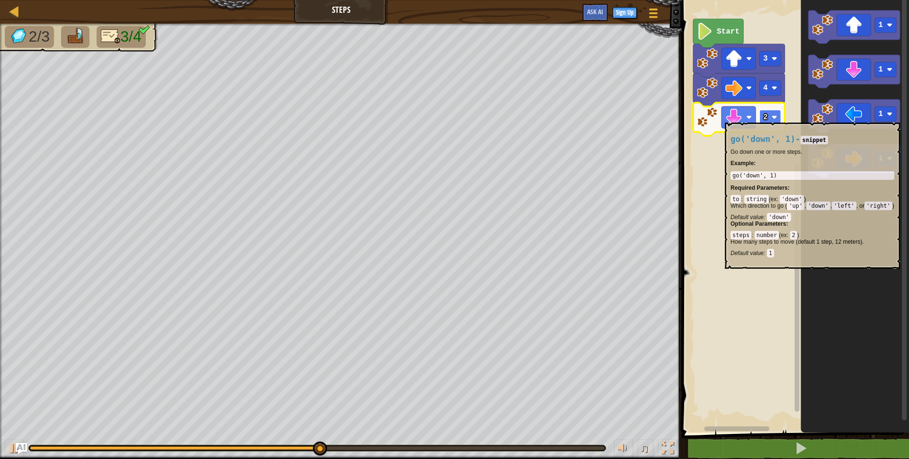
click at [773, 117] on image "Blockly Workspace" at bounding box center [775, 118] width 6 height 6
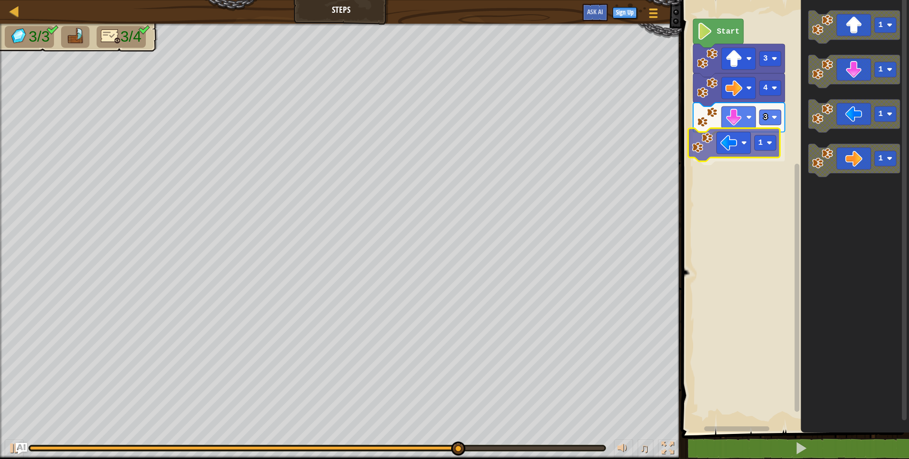
click at [743, 152] on div "Start 3 4 3 1 1 1 1 1 1" at bounding box center [794, 214] width 230 height 438
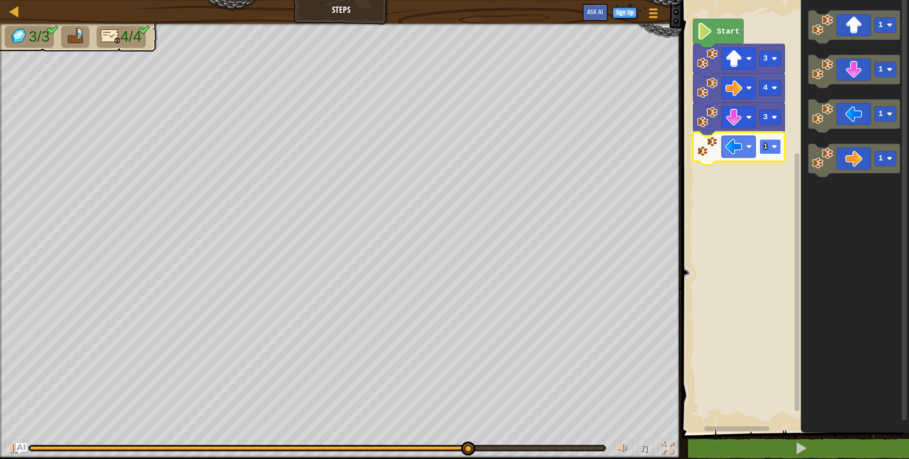
click at [776, 147] on image "Blockly Workspace" at bounding box center [775, 147] width 6 height 6
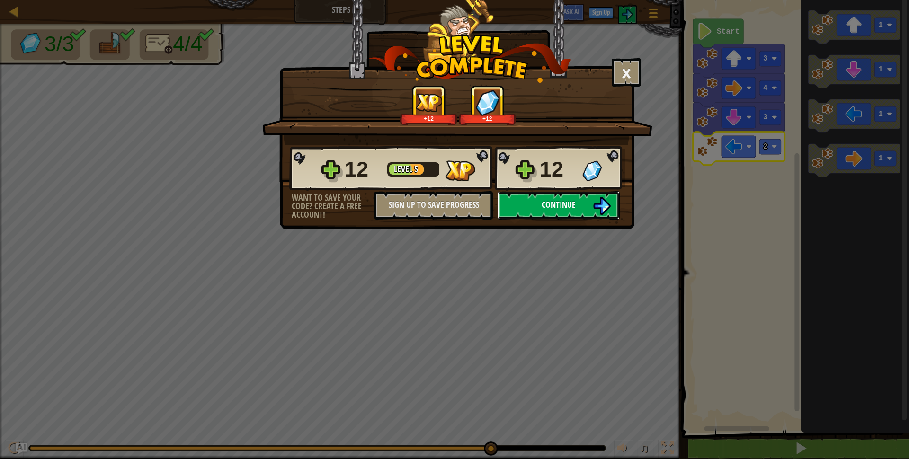
click at [524, 201] on button "Continue" at bounding box center [559, 205] width 122 height 28
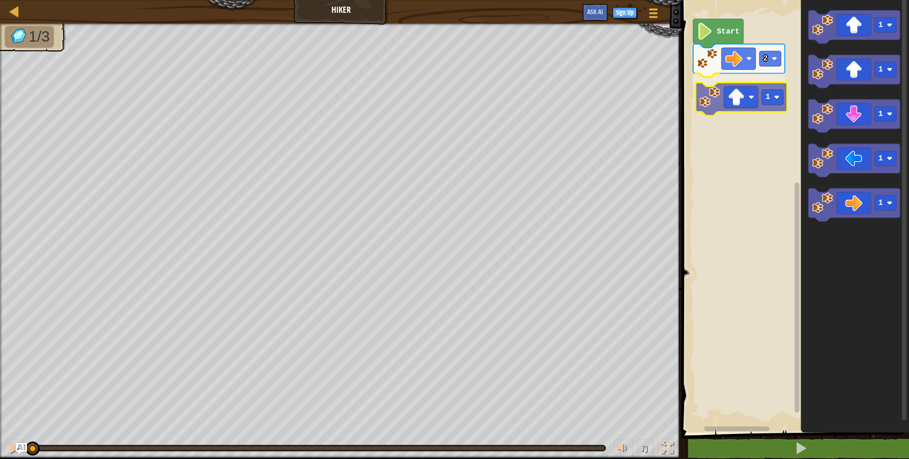
click at [745, 90] on div "2 1 Start 1 1 1 1 1 1" at bounding box center [794, 214] width 230 height 438
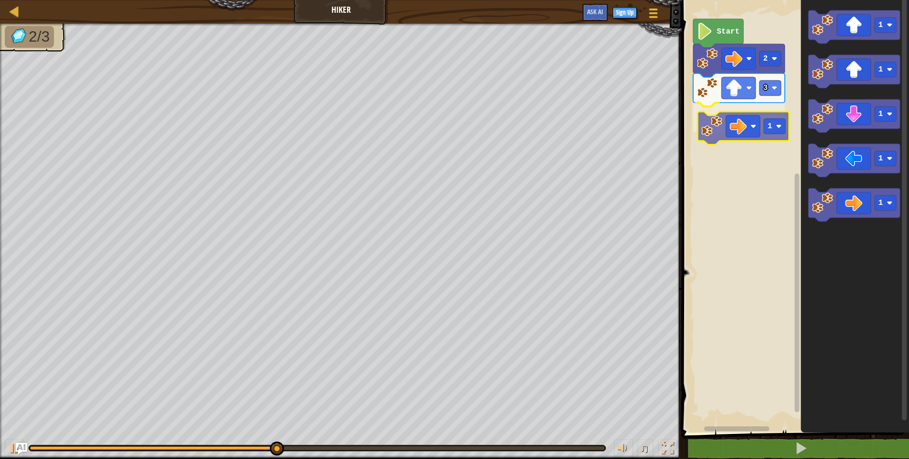
click at [755, 132] on div "Start 2 3 1 1 1 1 1 1 1" at bounding box center [794, 214] width 230 height 438
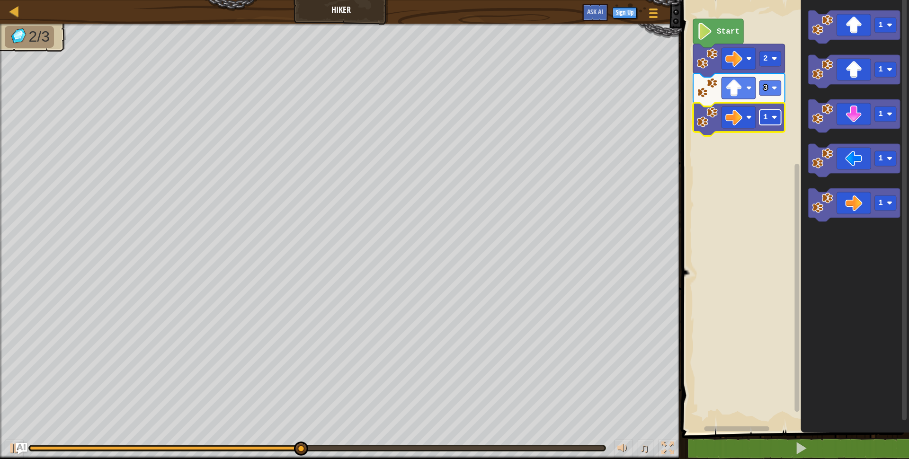
click at [777, 120] on image "Blockly Workspace" at bounding box center [775, 118] width 6 height 6
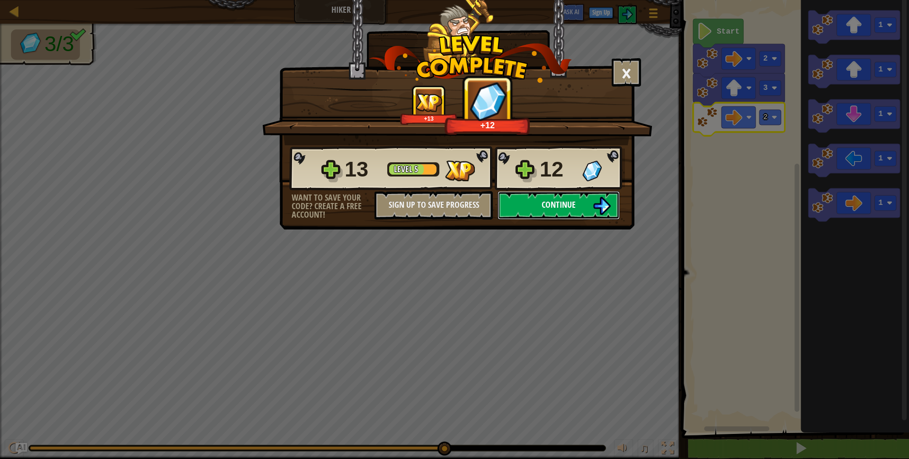
click at [539, 204] on button "Continue" at bounding box center [559, 205] width 122 height 28
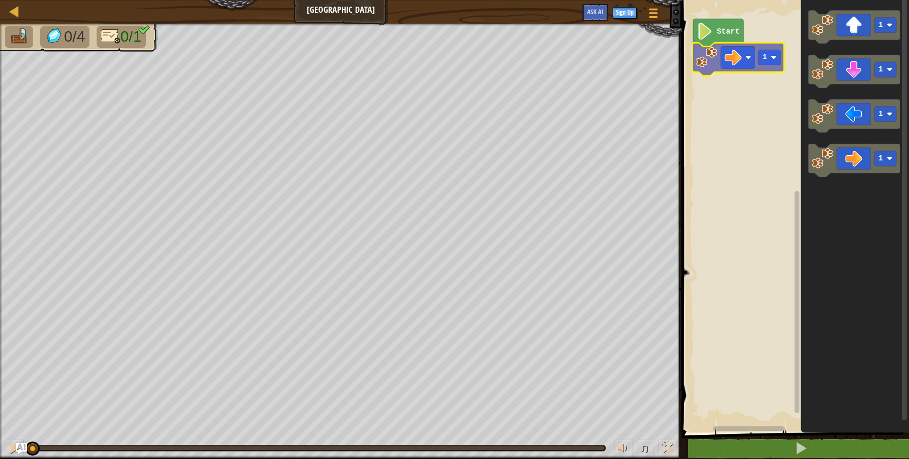
click at [762, 65] on div "Start 1 1 1 1 1 1" at bounding box center [794, 214] width 230 height 438
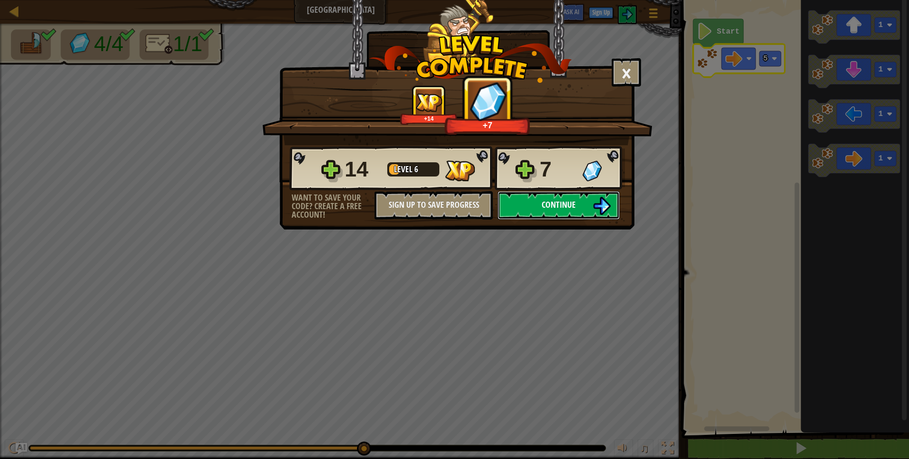
click at [583, 201] on button "Continue" at bounding box center [559, 205] width 122 height 28
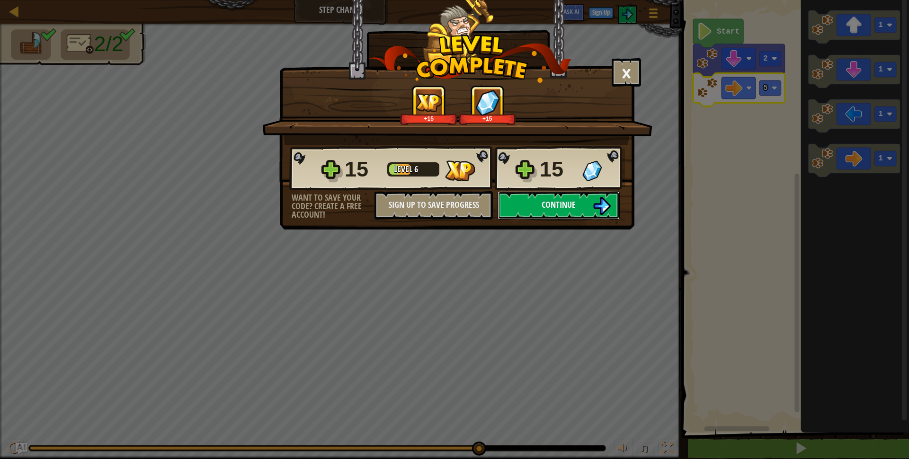
click at [542, 206] on span "Continue" at bounding box center [559, 205] width 34 height 12
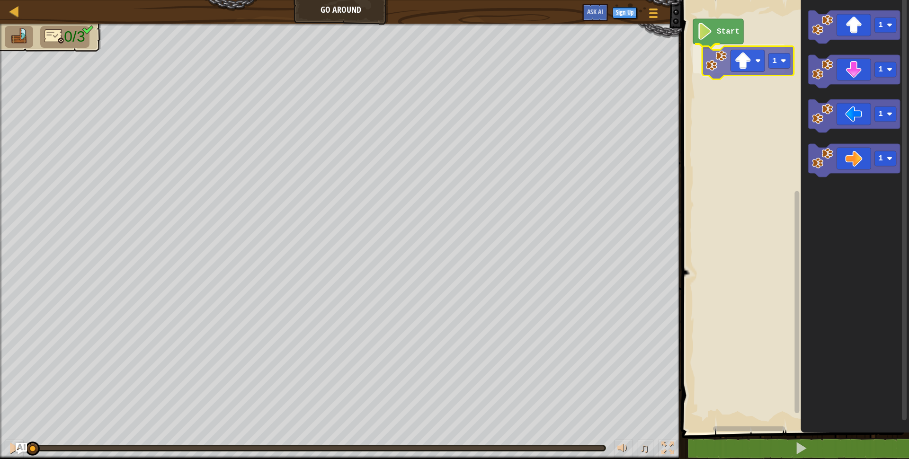
click at [734, 59] on div "Start 1 1 1 1 1 1" at bounding box center [794, 214] width 230 height 438
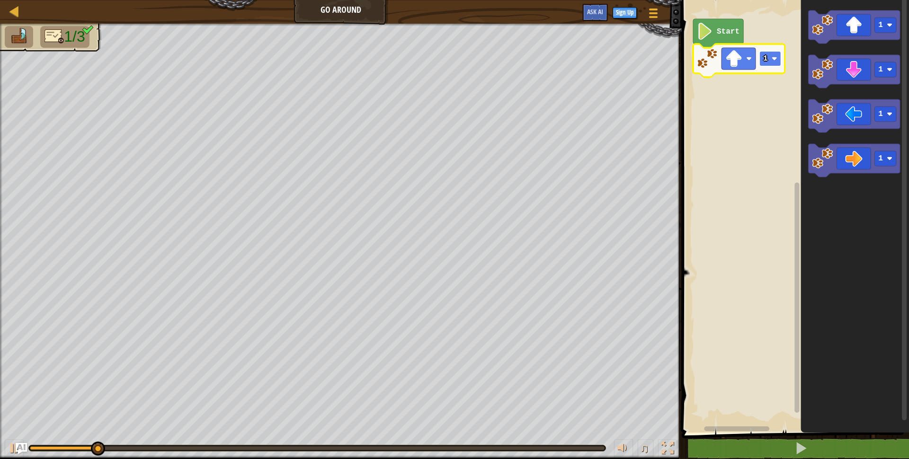
click at [775, 57] on image "Blockly Workspace" at bounding box center [775, 59] width 6 height 6
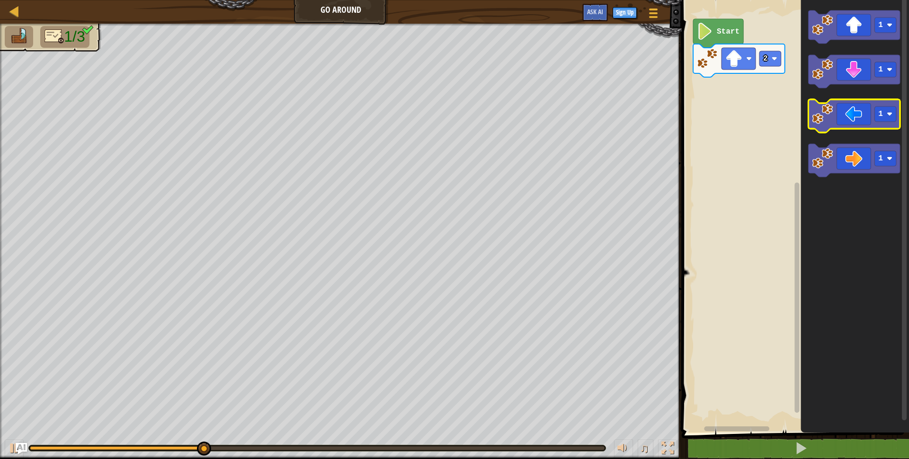
click at [854, 116] on icon "Blockly Workspace" at bounding box center [855, 115] width 92 height 33
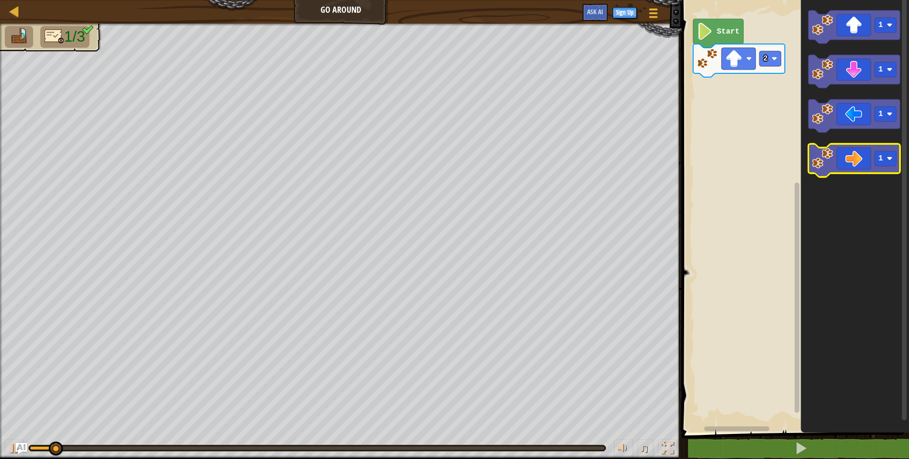
click at [845, 164] on icon "Blockly Workspace" at bounding box center [855, 160] width 92 height 33
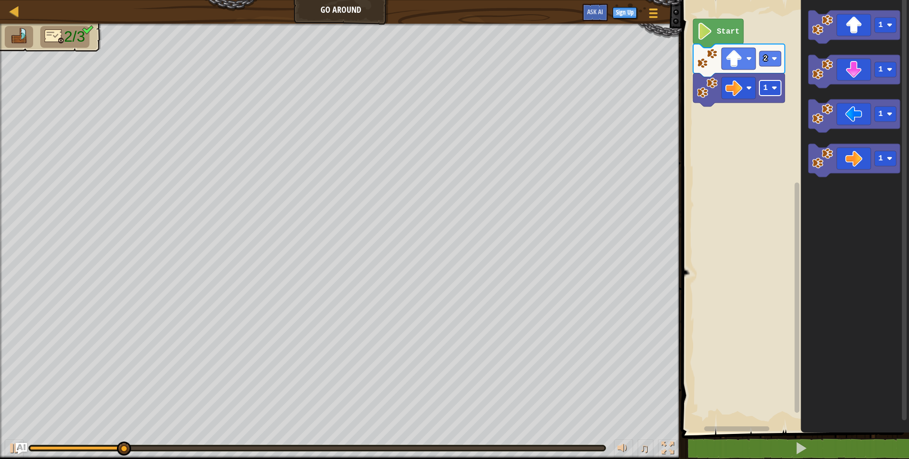
click at [776, 88] on image "Blockly Workspace" at bounding box center [775, 88] width 6 height 6
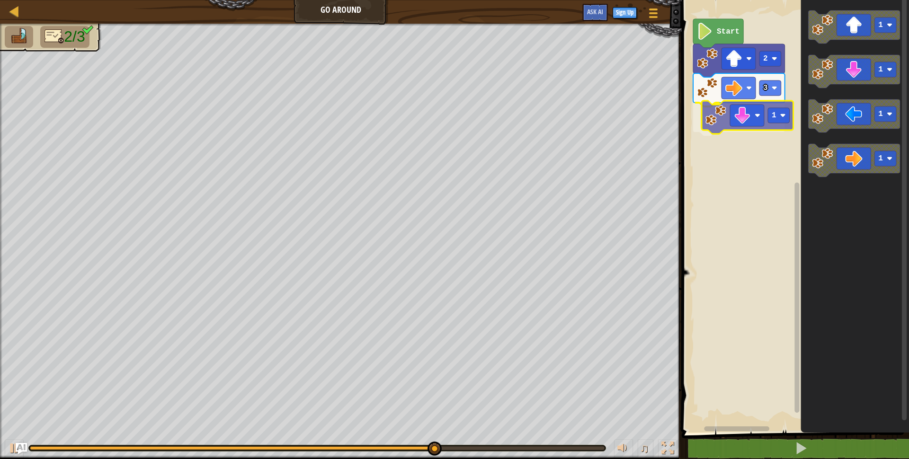
click at [742, 111] on div "Start 2 3 1 1 1 1 1 1" at bounding box center [794, 214] width 230 height 438
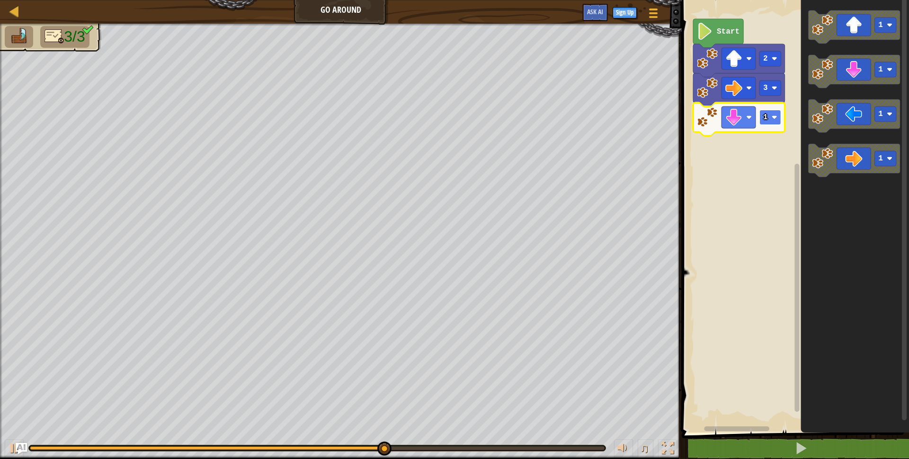
click at [777, 117] on image "Blockly Workspace" at bounding box center [775, 118] width 6 height 6
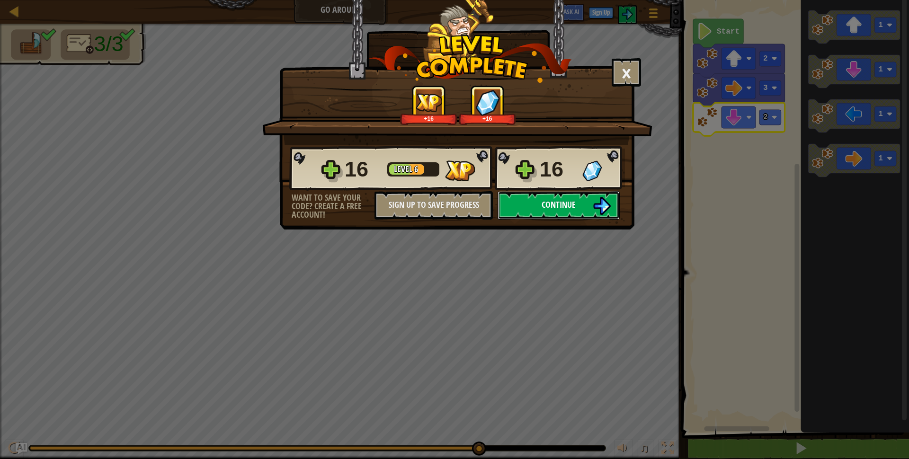
click at [590, 201] on button "Continue" at bounding box center [559, 205] width 122 height 28
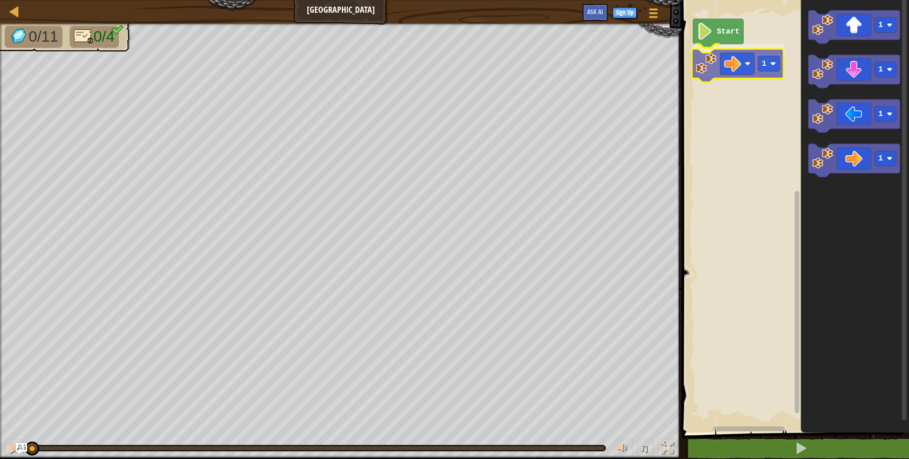
click at [737, 72] on div "Start 1 1 1 1 1 1" at bounding box center [794, 214] width 230 height 438
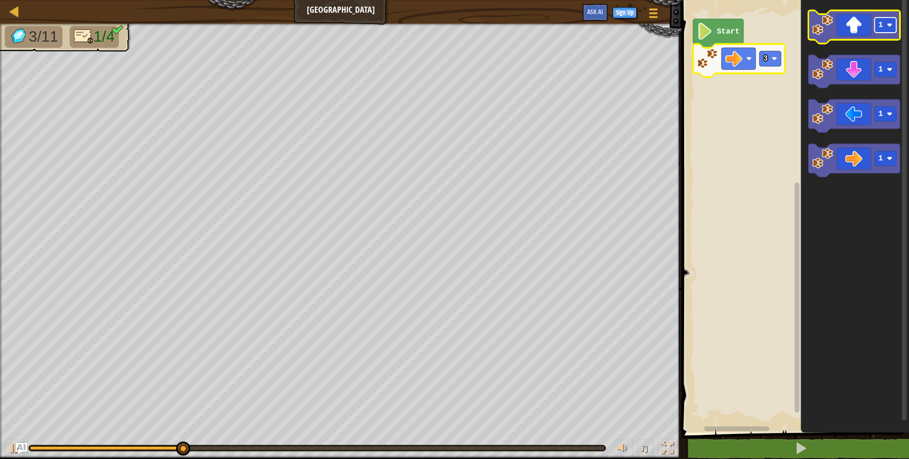
click at [890, 27] on image "Blockly Workspace" at bounding box center [890, 25] width 6 height 6
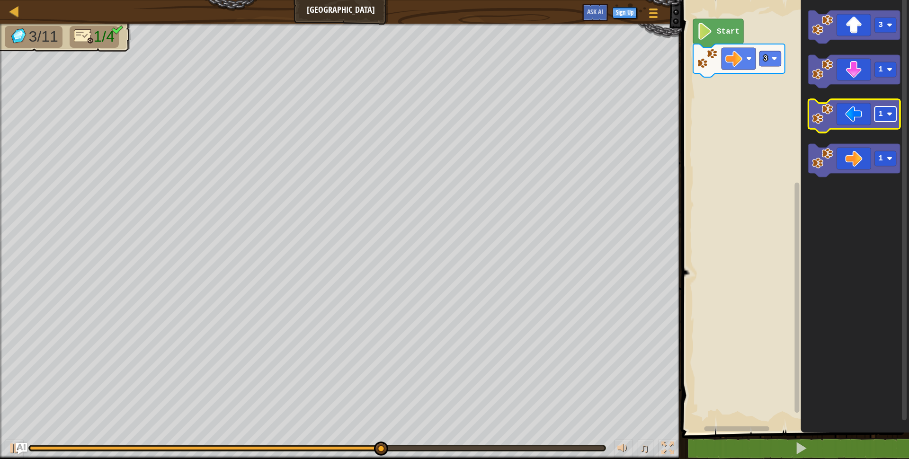
click at [890, 114] on image "Blockly Workspace" at bounding box center [890, 114] width 6 height 6
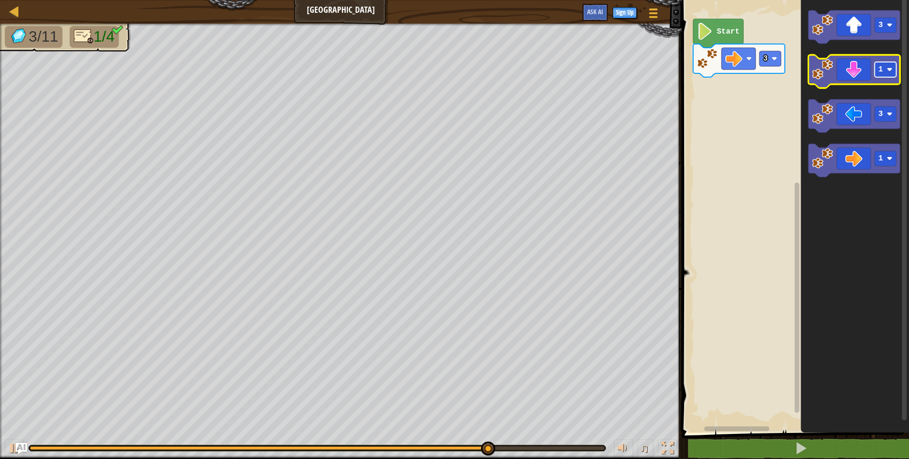
click at [888, 66] on rect "Blockly Workspace" at bounding box center [886, 69] width 22 height 15
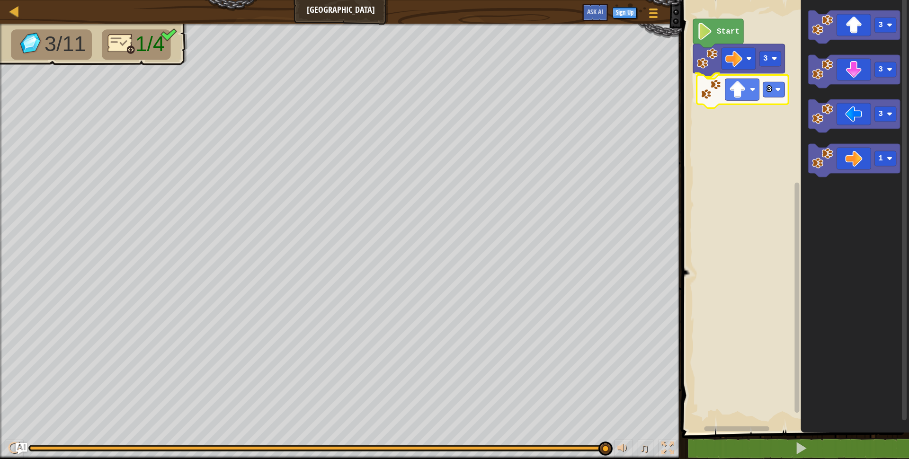
click at [739, 88] on div "Start 3 3 3 3 3 1 3" at bounding box center [794, 214] width 230 height 438
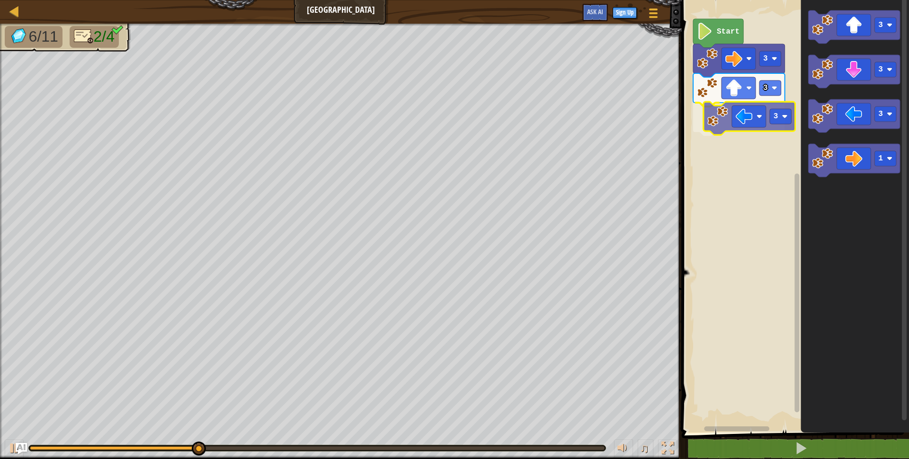
click at [757, 118] on div "Start 3 3 3 3 3 3 1 3" at bounding box center [794, 214] width 230 height 438
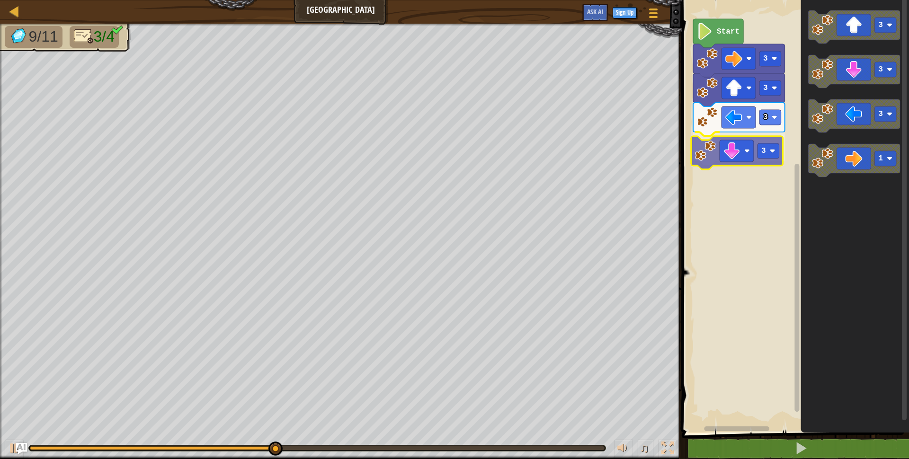
click at [735, 150] on div "Start 3 3 3 3 3 3 3 1 3" at bounding box center [794, 214] width 230 height 438
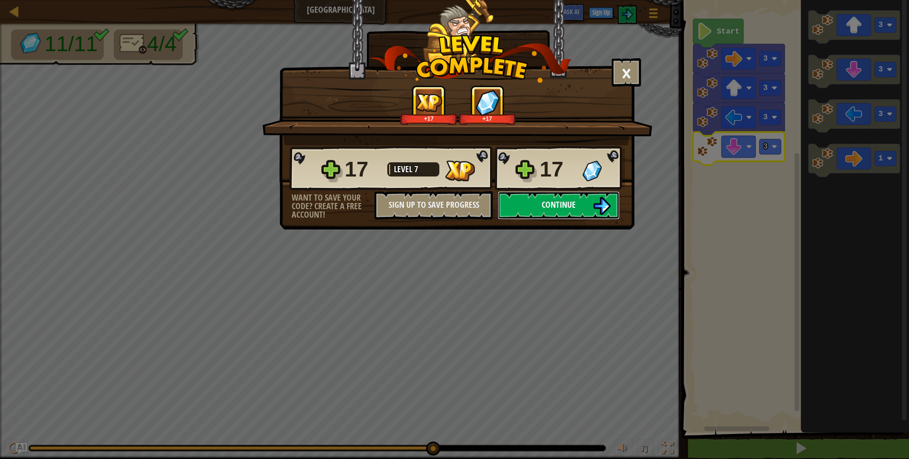
click at [528, 203] on button "Continue" at bounding box center [559, 205] width 122 height 28
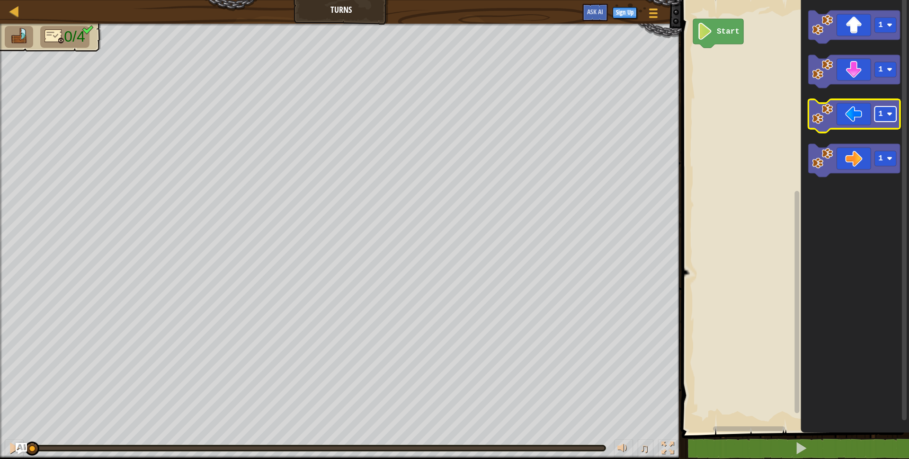
click at [889, 112] on image "Blockly Workspace" at bounding box center [890, 114] width 6 height 6
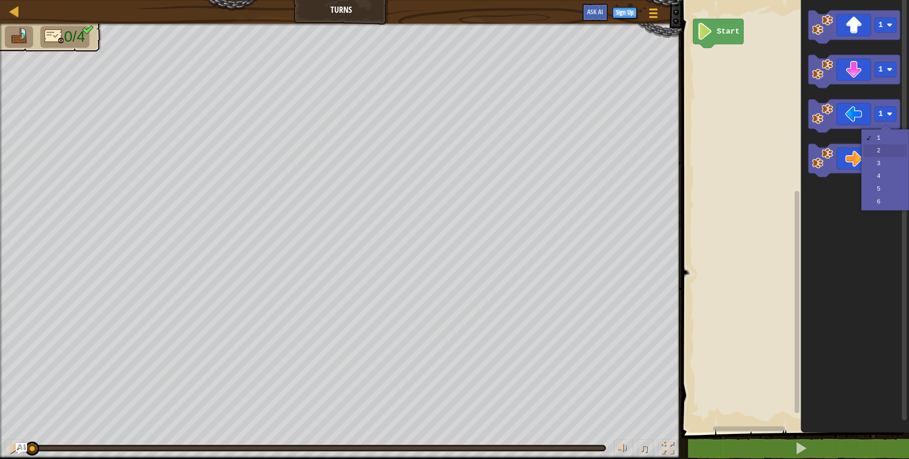
click at [889, 144] on icon "Blockly Workspace" at bounding box center [855, 160] width 92 height 33
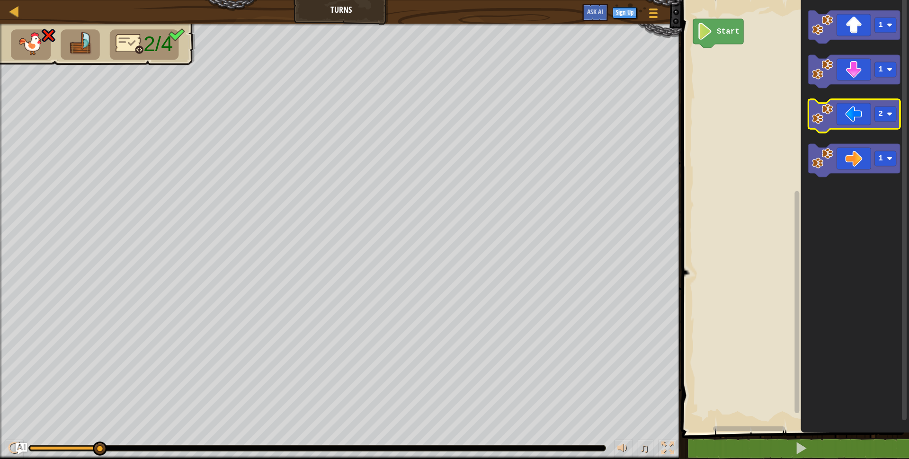
click at [823, 113] on image "Blockly Workspace" at bounding box center [823, 114] width 21 height 21
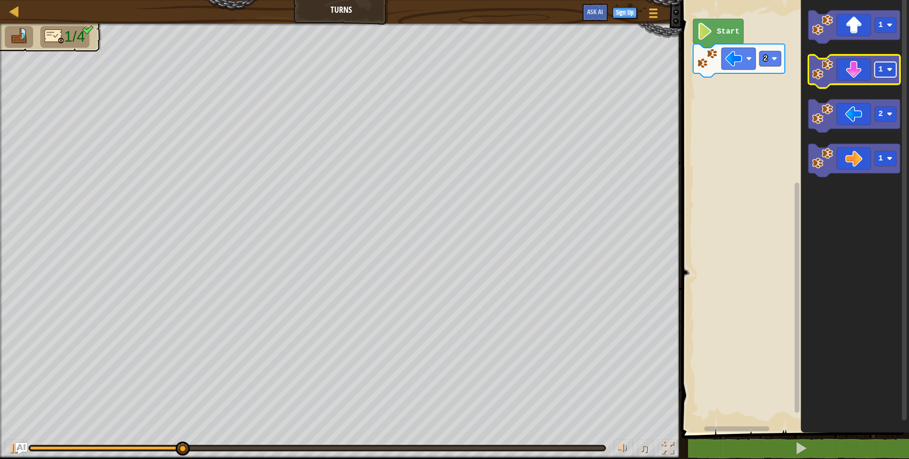
click at [889, 71] on image "Blockly Workspace" at bounding box center [890, 70] width 6 height 6
click at [825, 77] on image "Blockly Workspace" at bounding box center [823, 69] width 21 height 21
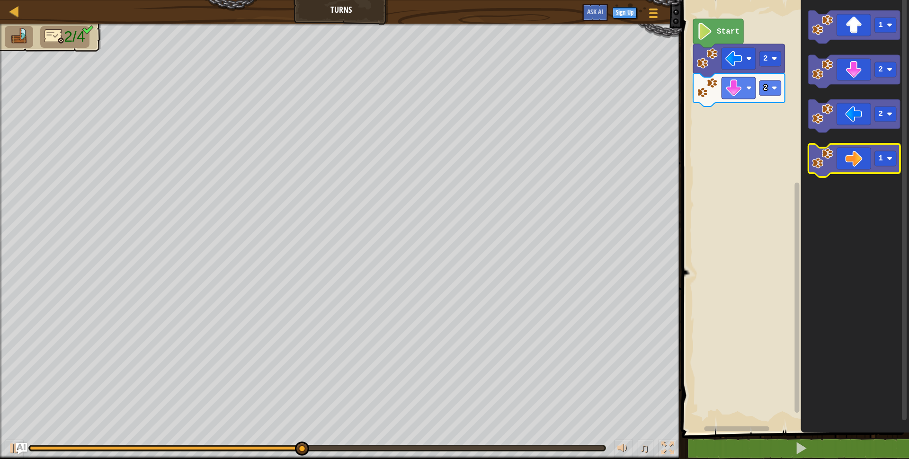
click at [874, 162] on icon "Blockly Workspace" at bounding box center [855, 160] width 92 height 33
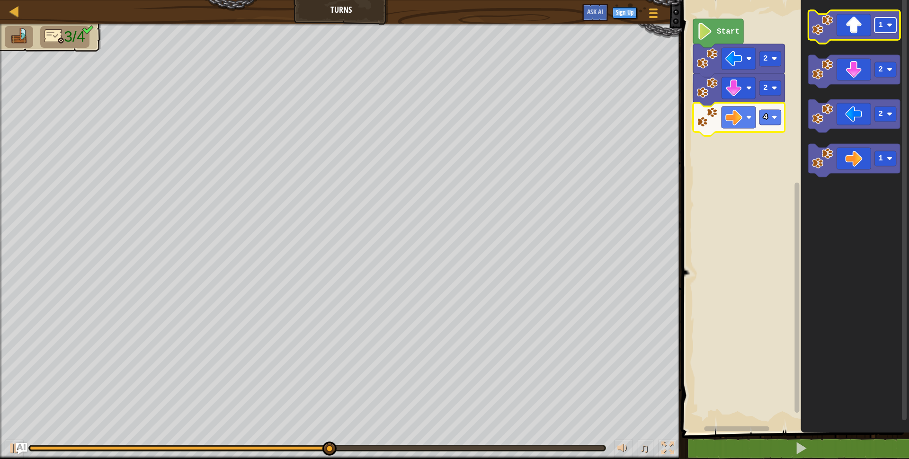
click at [891, 24] on image "Blockly Workspace" at bounding box center [890, 25] width 6 height 6
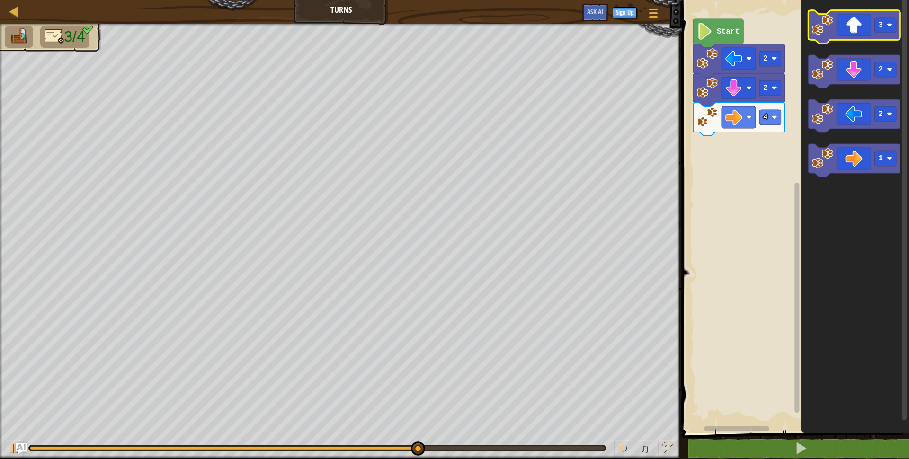
click at [839, 26] on icon "Blockly Workspace" at bounding box center [855, 26] width 92 height 33
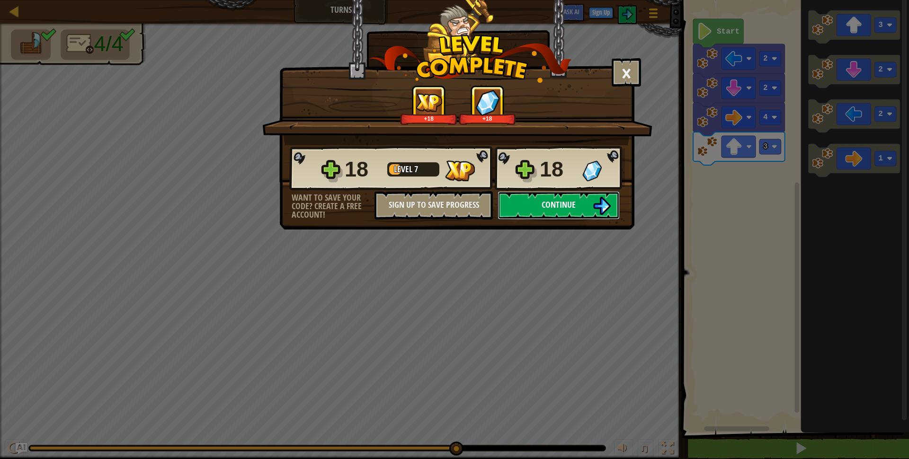
click at [542, 208] on span "Continue" at bounding box center [559, 205] width 34 height 12
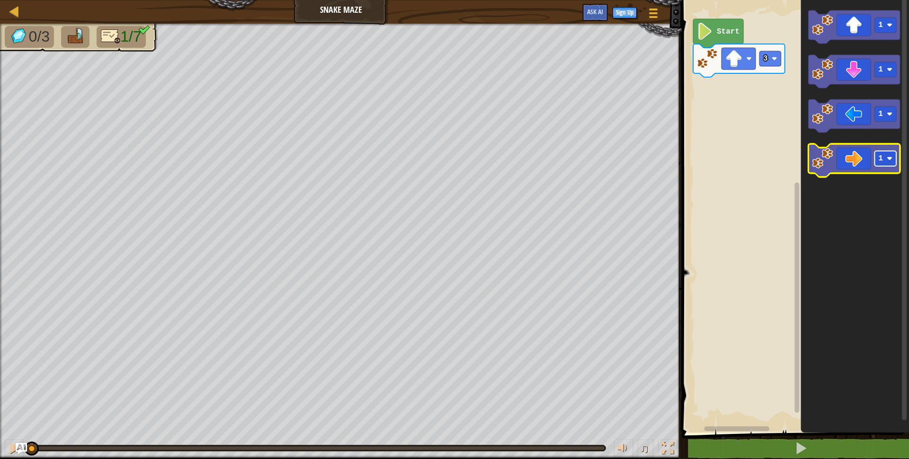
click at [891, 162] on rect "Blockly Workspace" at bounding box center [886, 158] width 22 height 15
click at [833, 155] on image "Blockly Workspace" at bounding box center [823, 158] width 21 height 21
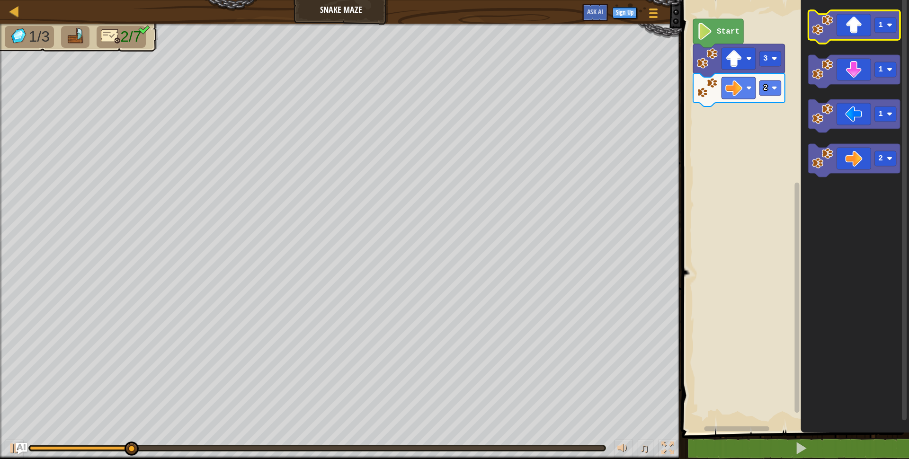
click at [862, 28] on icon "Blockly Workspace" at bounding box center [855, 26] width 92 height 33
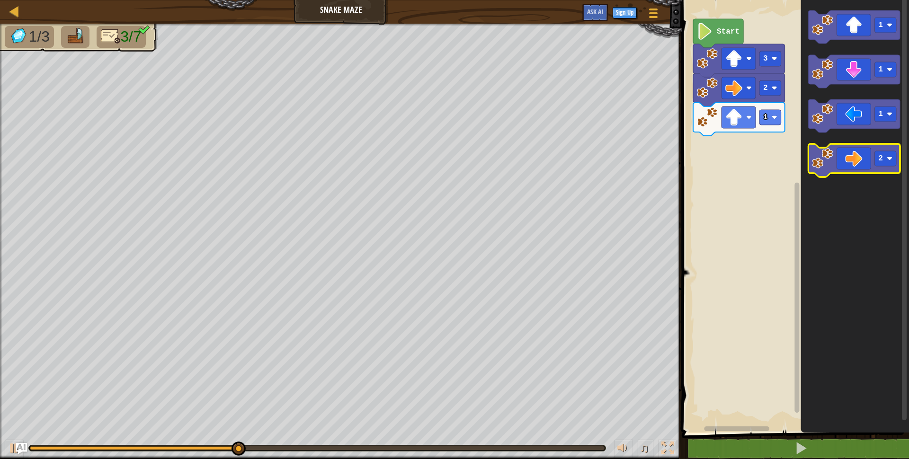
click at [854, 157] on icon "Blockly Workspace" at bounding box center [855, 160] width 92 height 33
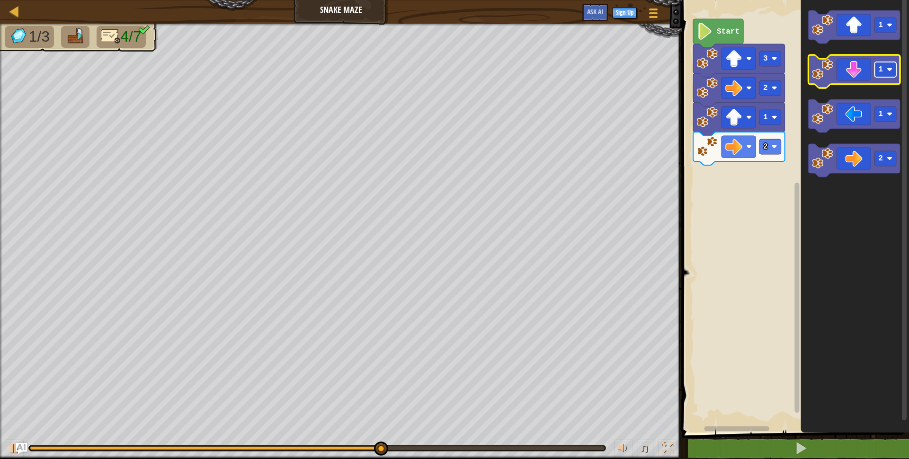
click at [892, 72] on image "Blockly Workspace" at bounding box center [890, 70] width 6 height 6
click at [834, 74] on icon "Blockly Workspace" at bounding box center [855, 71] width 92 height 33
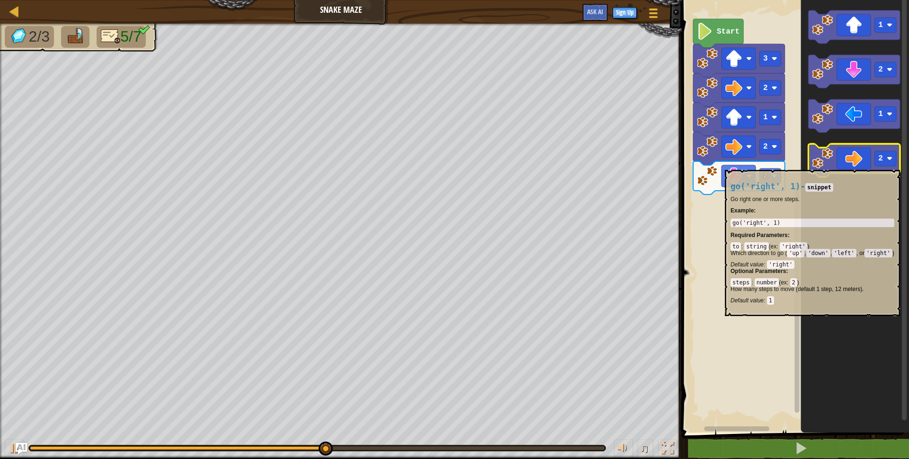
click at [870, 165] on icon "Blockly Workspace" at bounding box center [855, 160] width 92 height 33
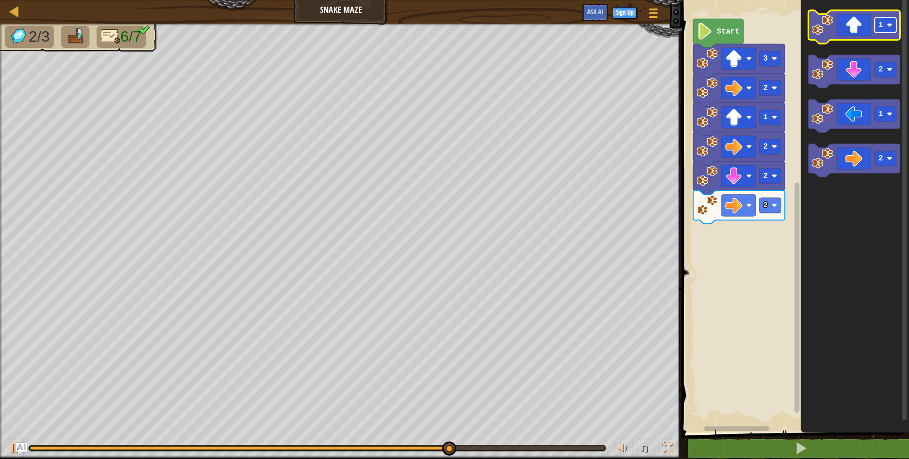
click at [889, 25] on image "Blockly Workspace" at bounding box center [890, 25] width 6 height 6
click at [858, 33] on icon "Blockly Workspace" at bounding box center [855, 26] width 92 height 33
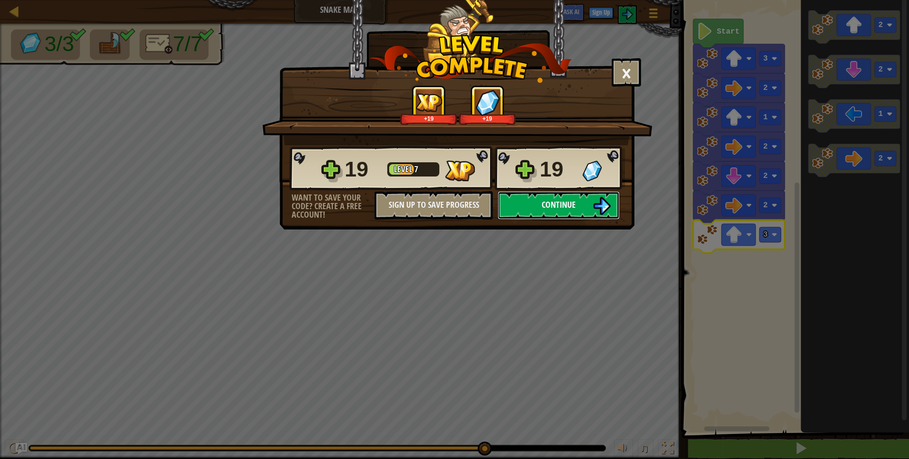
click at [566, 206] on span "Continue" at bounding box center [559, 205] width 34 height 12
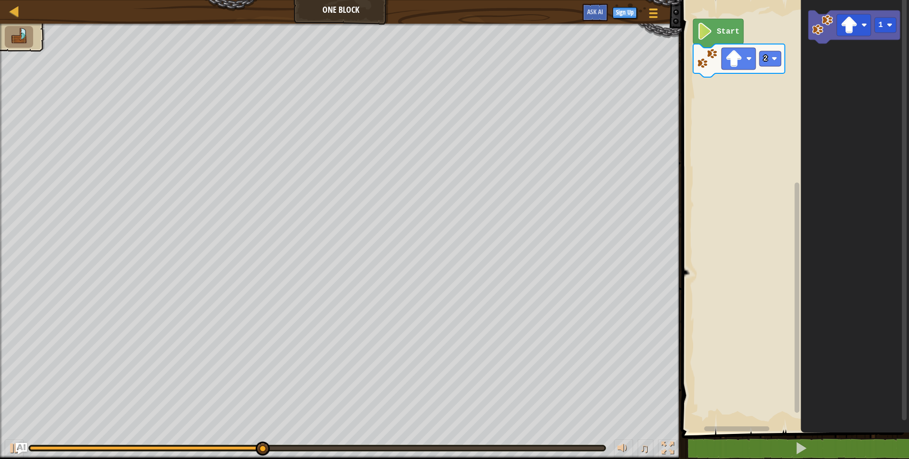
click at [721, 82] on div "Start 2 1" at bounding box center [794, 214] width 230 height 438
click at [704, 94] on rect "Blockly Workspace" at bounding box center [794, 214] width 230 height 438
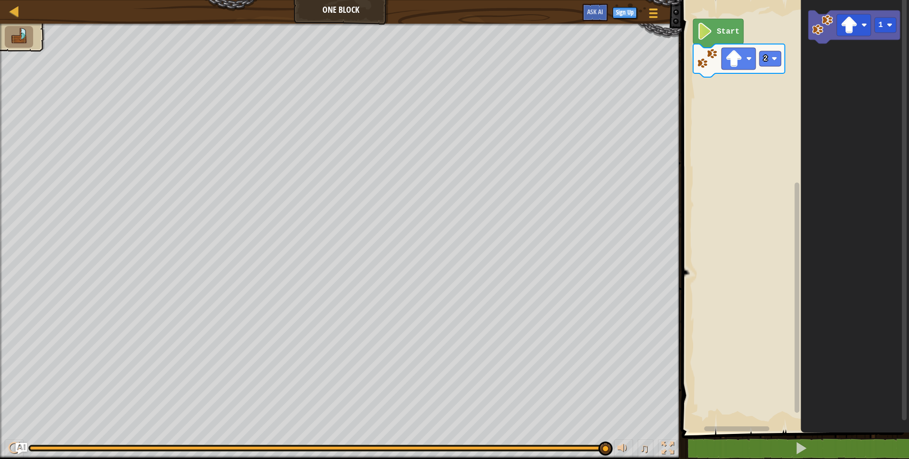
click at [52, 55] on div at bounding box center [341, 241] width 682 height 435
click at [739, 89] on div "Start 2 1" at bounding box center [794, 214] width 230 height 438
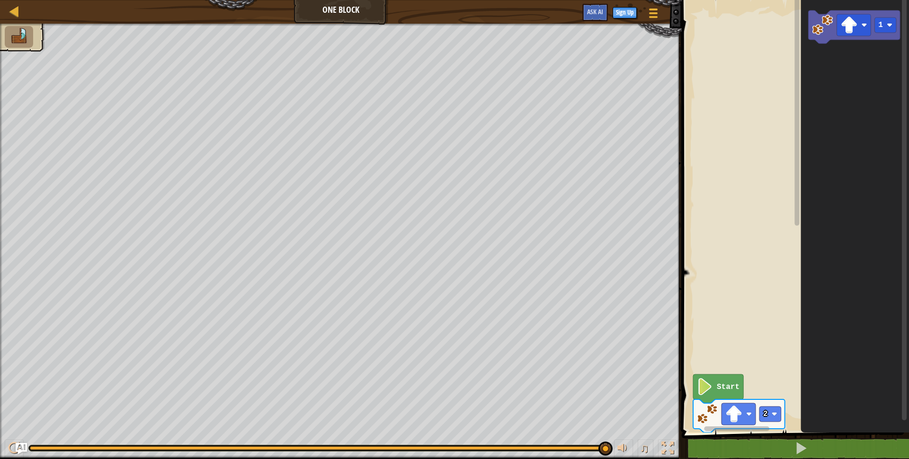
click at [806, 39] on div "Start 2 1" at bounding box center [794, 214] width 230 height 438
click at [798, 120] on div "Start 2 1" at bounding box center [794, 214] width 230 height 438
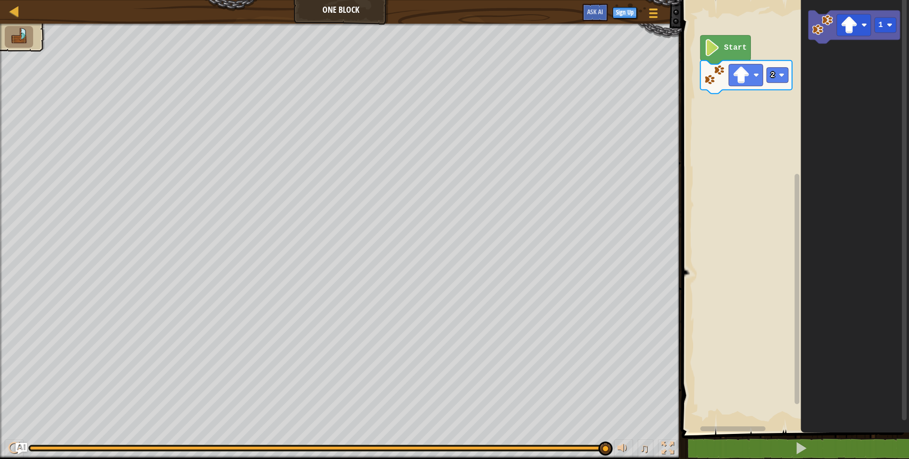
click at [818, 72] on icon "1" at bounding box center [855, 214] width 108 height 438
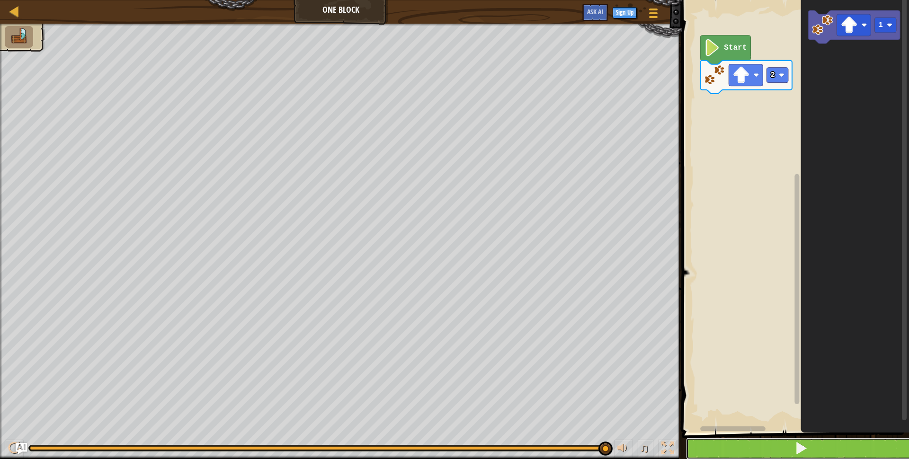
click at [785, 445] on button at bounding box center [801, 449] width 230 height 22
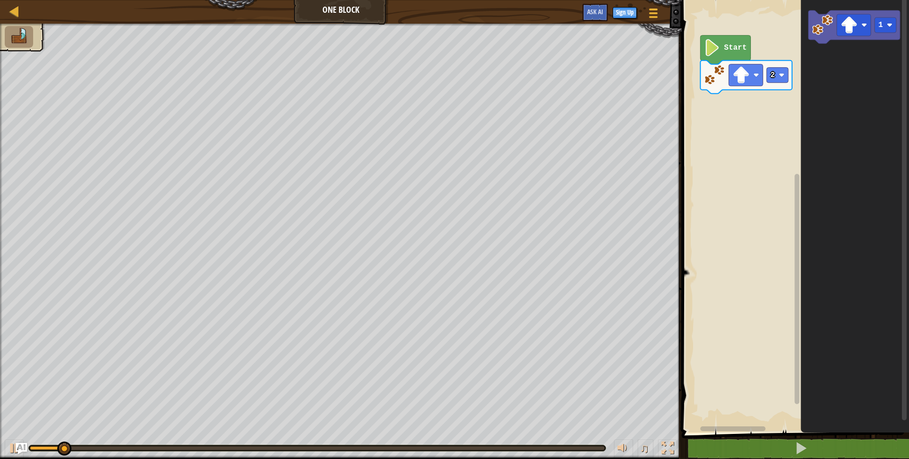
click at [828, 78] on icon "1" at bounding box center [855, 214] width 108 height 438
click at [837, 33] on rect "Blockly Workspace" at bounding box center [854, 25] width 34 height 22
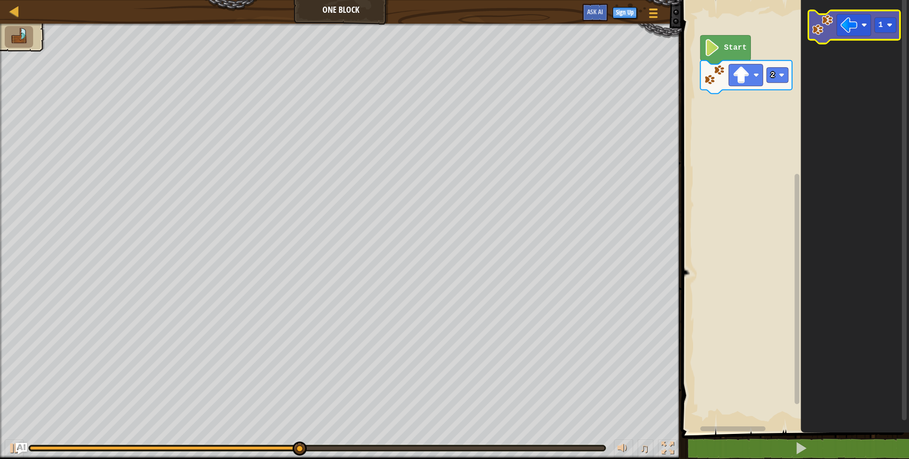
click at [832, 27] on image "Blockly Workspace" at bounding box center [823, 25] width 21 height 21
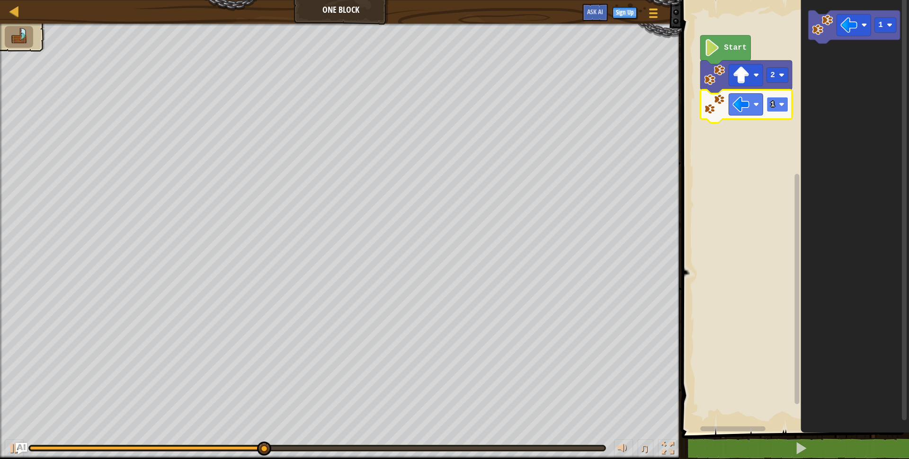
click at [783, 102] on image "Blockly Workspace" at bounding box center [782, 105] width 6 height 6
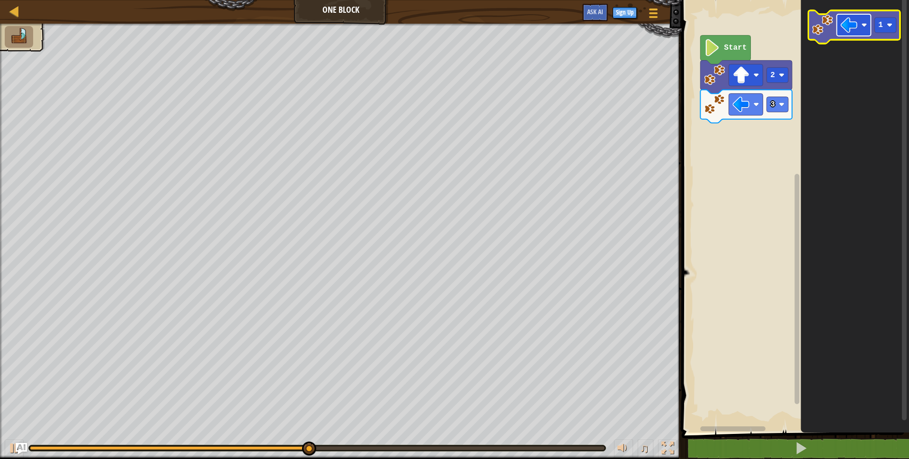
click at [849, 31] on image "Blockly Workspace" at bounding box center [849, 25] width 17 height 17
click at [893, 27] on rect "Blockly Workspace" at bounding box center [886, 25] width 22 height 15
click at [834, 30] on icon "Blockly Workspace" at bounding box center [855, 26] width 92 height 33
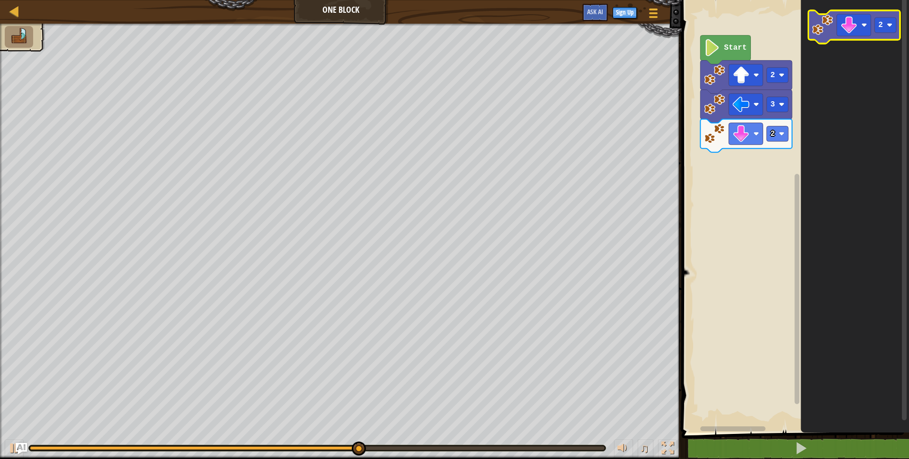
click at [828, 36] on icon "Blockly Workspace" at bounding box center [855, 26] width 92 height 33
click at [863, 28] on rect "Blockly Workspace" at bounding box center [854, 25] width 34 height 22
click at [894, 27] on rect "Blockly Workspace" at bounding box center [886, 25] width 22 height 15
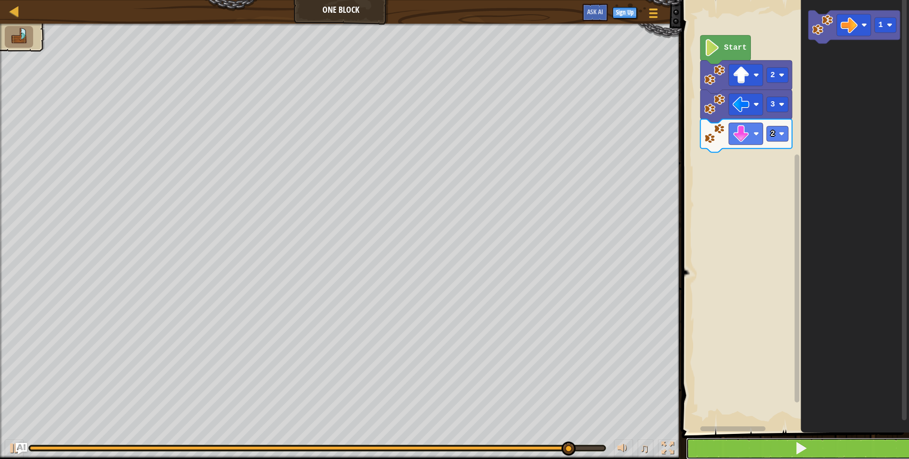
click at [864, 443] on button at bounding box center [801, 449] width 230 height 22
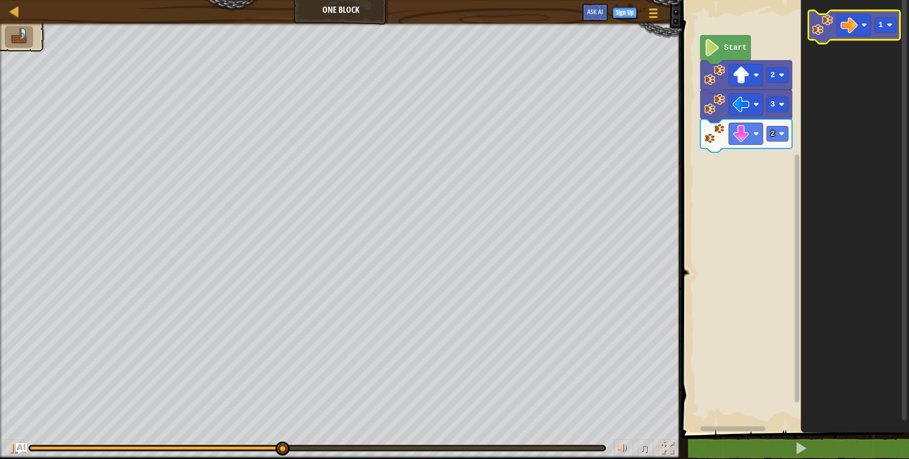
click at [831, 30] on image "Blockly Workspace" at bounding box center [823, 25] width 21 height 21
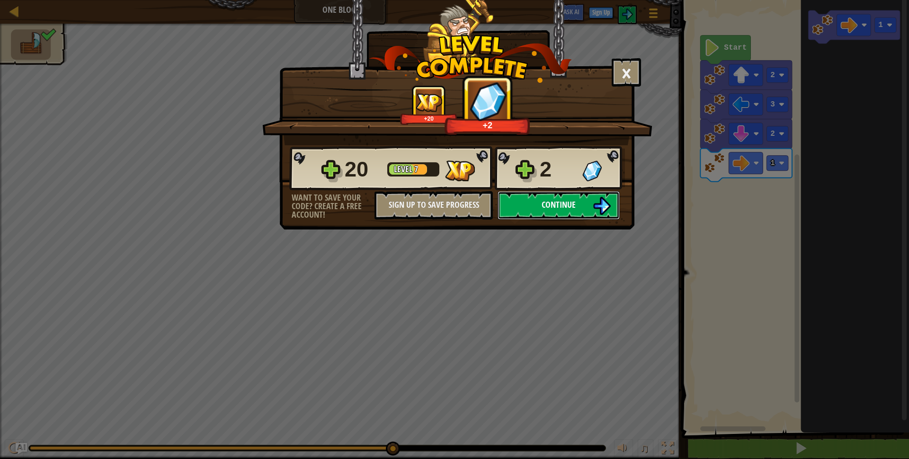
click at [583, 202] on button "Continue" at bounding box center [559, 205] width 122 height 28
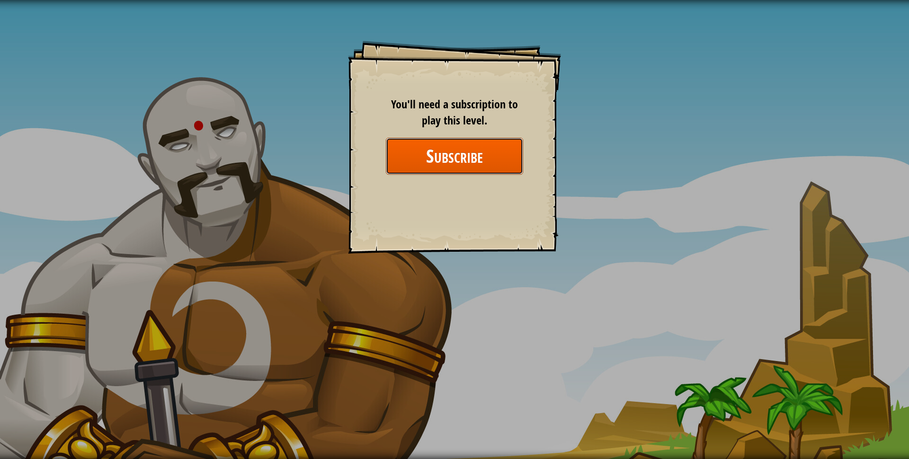
click at [480, 162] on button "Subscribe" at bounding box center [454, 156] width 137 height 36
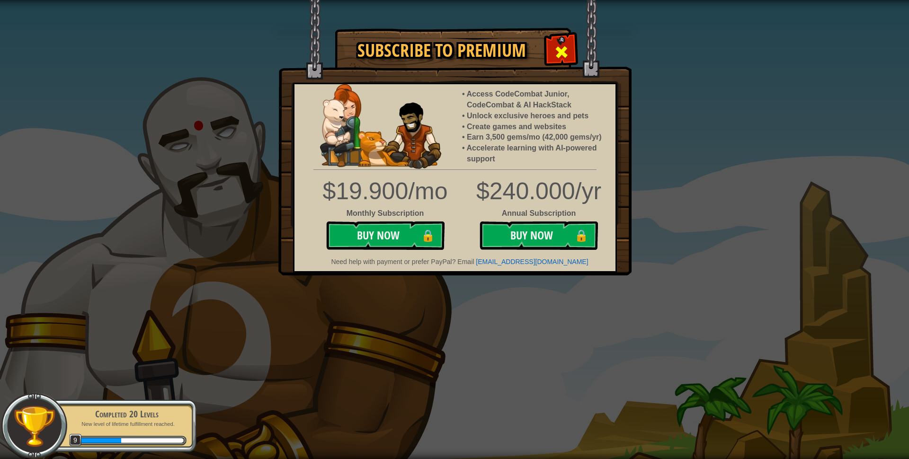
click at [562, 57] on span at bounding box center [561, 52] width 15 height 15
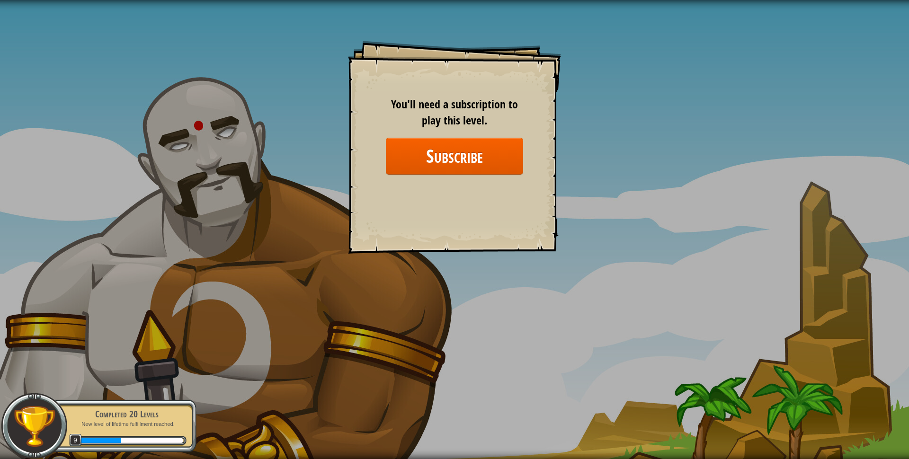
drag, startPoint x: 519, startPoint y: 207, endPoint x: 449, endPoint y: 207, distance: 70.6
click at [452, 207] on div "Goals Start Level Error loading from server. Try refreshing the page. You'll ne…" at bounding box center [454, 147] width 213 height 213
click at [171, 420] on div "Completed 20 Levels" at bounding box center [126, 414] width 119 height 13
